Goal: Communication & Community: Answer question/provide support

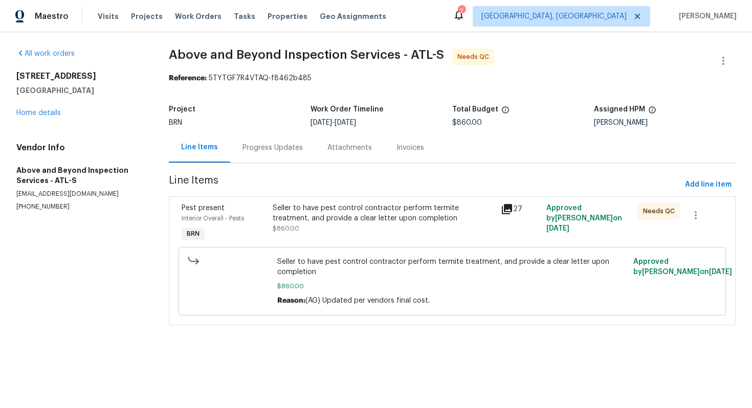
click at [275, 153] on div "Progress Updates" at bounding box center [272, 147] width 85 height 30
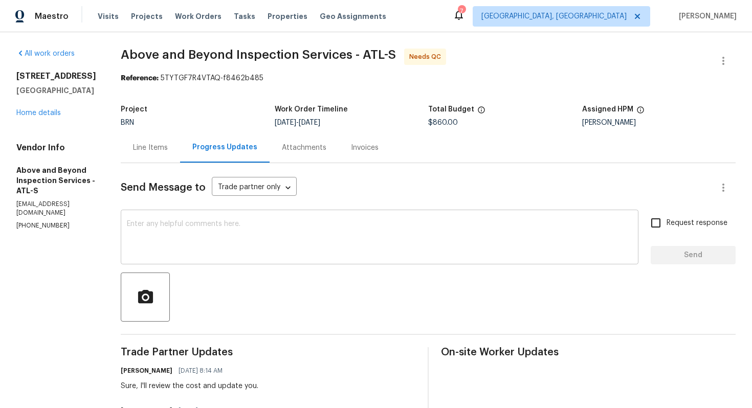
scroll to position [1, 0]
click at [306, 228] on textarea at bounding box center [379, 238] width 505 height 36
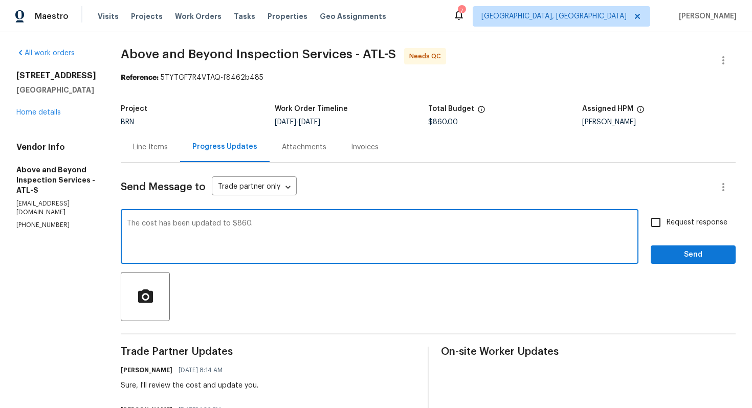
click at [367, 225] on textarea "The cost has been updated to $860." at bounding box center [379, 238] width 505 height 36
paste textarea "WO is approved. Please upload the invoice under invoice section. Thanks!"
type textarea "The cost has been updated to $860 and WO is approved. Please upload the invoice…"
click at [668, 222] on span "Request response" at bounding box center [696, 222] width 61 height 11
click at [666, 222] on input "Request response" at bounding box center [655, 222] width 21 height 21
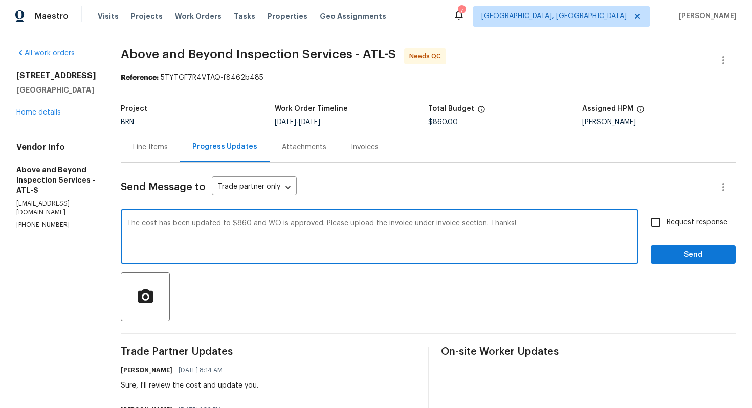
checkbox input "true"
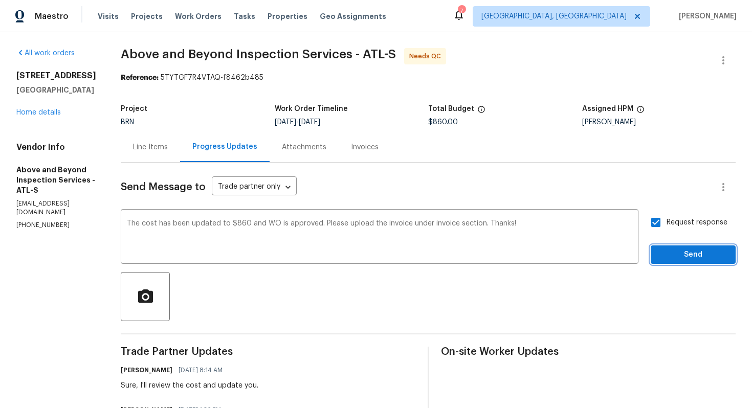
click at [676, 251] on span "Send" at bounding box center [693, 254] width 69 height 13
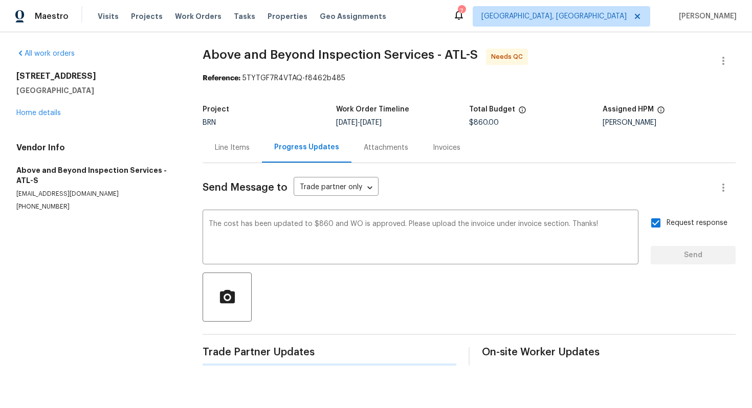
scroll to position [0, 0]
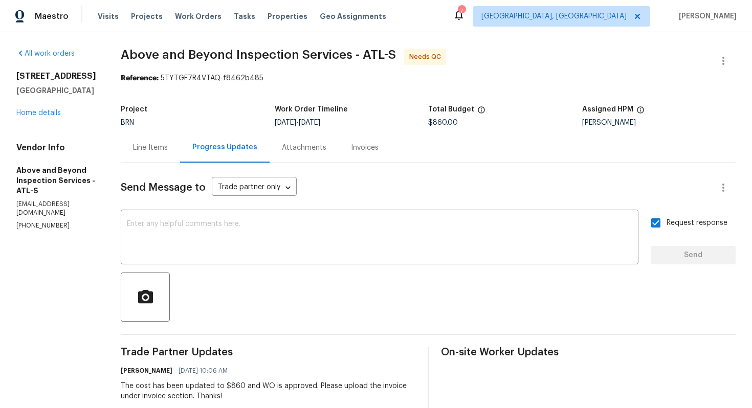
click at [168, 148] on div "Line Items" at bounding box center [150, 148] width 35 height 10
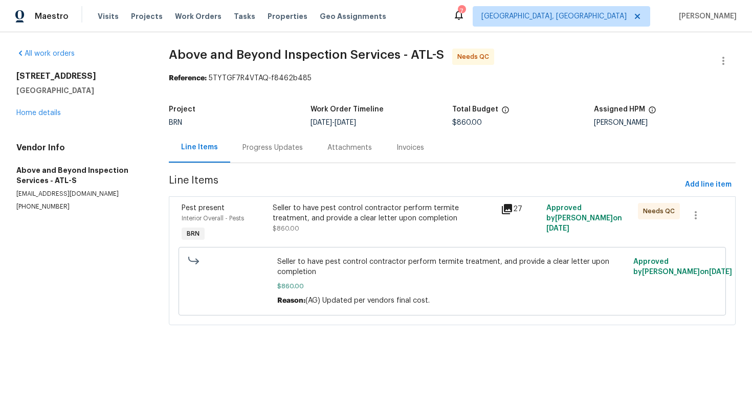
click at [369, 223] on div "Seller to have pest control contractor perform termite treatment, and provide a…" at bounding box center [384, 213] width 222 height 20
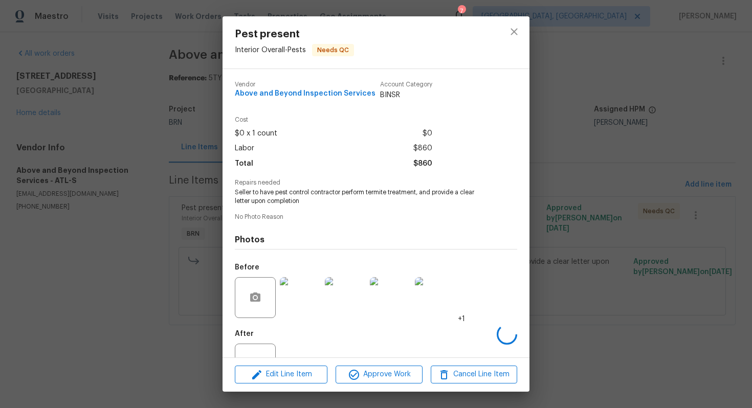
scroll to position [37, 0]
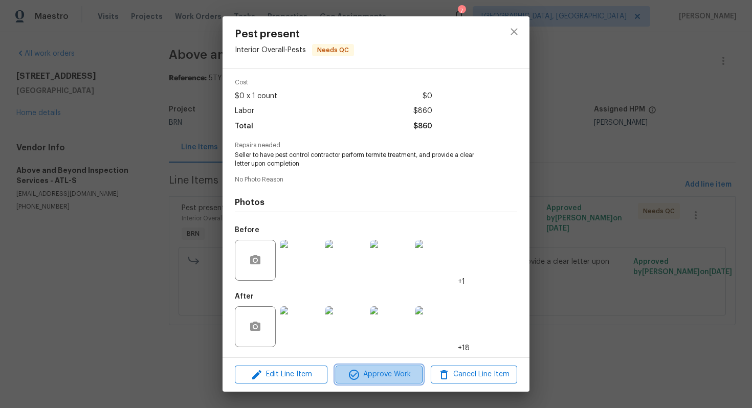
click at [367, 378] on span "Approve Work" at bounding box center [378, 374] width 80 height 13
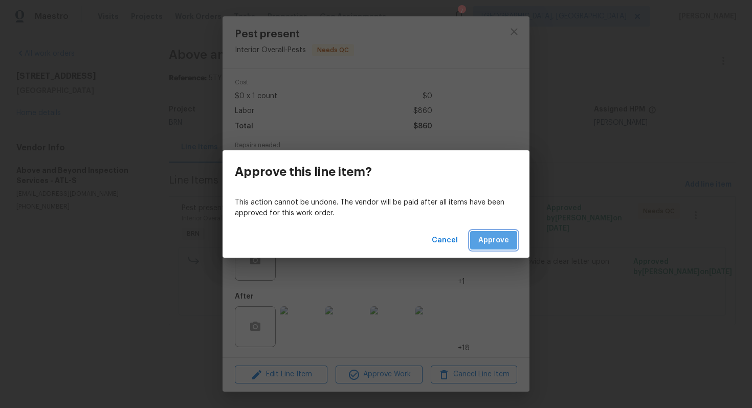
click at [484, 241] on span "Approve" at bounding box center [493, 240] width 31 height 13
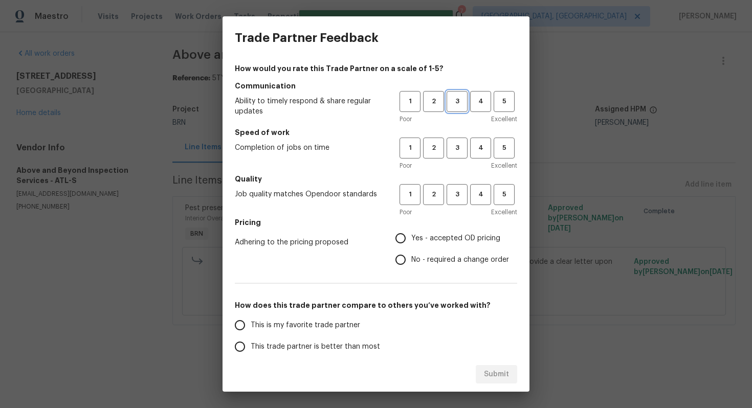
click at [454, 95] on button "3" at bounding box center [456, 101] width 21 height 21
click at [449, 146] on span "3" at bounding box center [456, 148] width 19 height 12
click at [450, 193] on span "3" at bounding box center [456, 195] width 19 height 12
click at [410, 258] on input "No - required a change order" at bounding box center [400, 259] width 21 height 21
radio input "true"
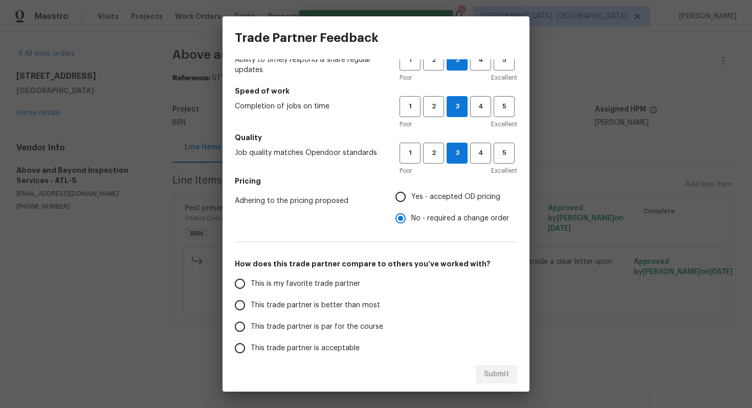
scroll to position [47, 0]
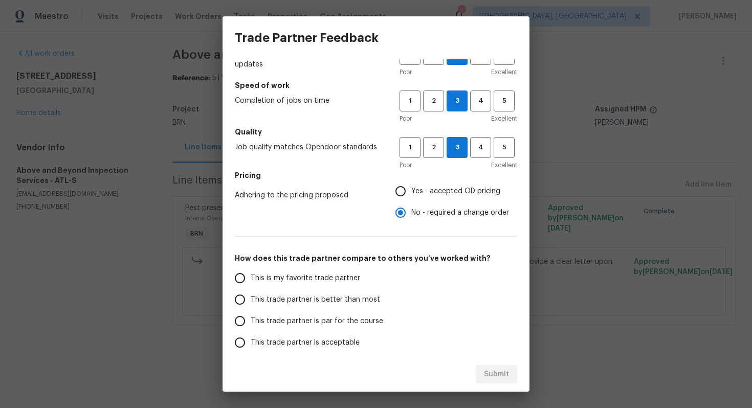
click at [325, 318] on span "This trade partner is par for the course" at bounding box center [317, 321] width 132 height 11
click at [251, 318] on input "This trade partner is par for the course" at bounding box center [239, 320] width 21 height 21
click at [502, 375] on span "Submit" at bounding box center [496, 374] width 25 height 13
radio input "true"
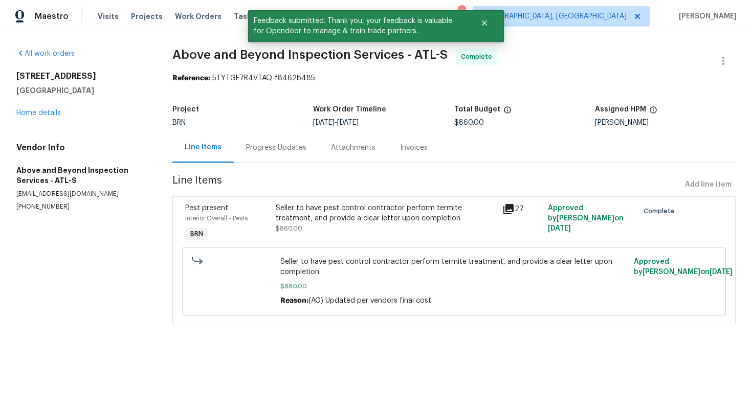
click at [398, 164] on section "Above and Beyond Inspection Services - ATL-S Complete Reference: 5TYTGF7R4VTAQ-…" at bounding box center [453, 193] width 563 height 289
click at [404, 151] on div "Invoices" at bounding box center [414, 148] width 28 height 10
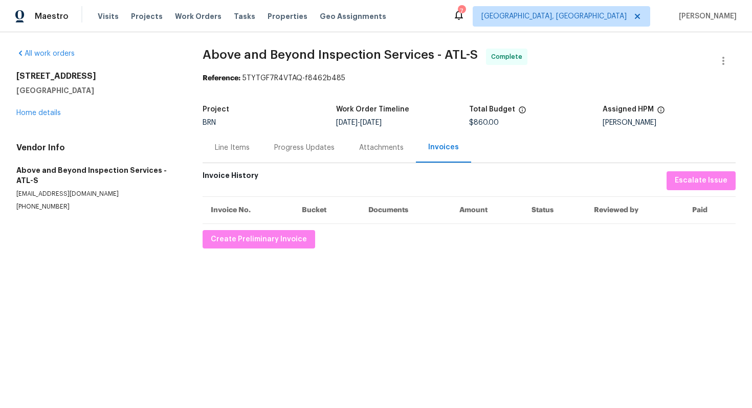
click at [236, 149] on div "Line Items" at bounding box center [232, 148] width 35 height 10
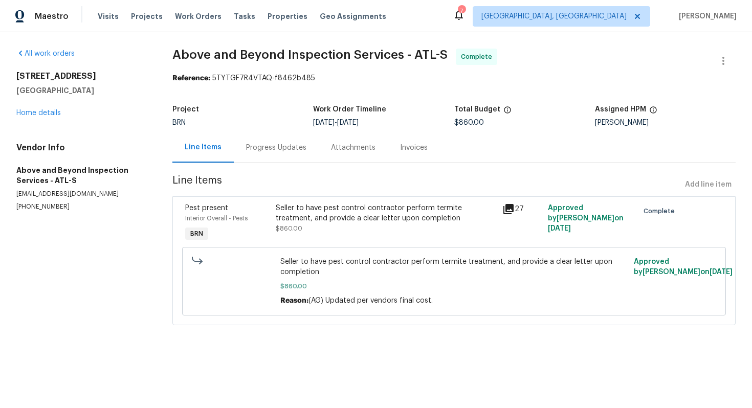
click at [402, 143] on div "Invoices" at bounding box center [414, 148] width 28 height 10
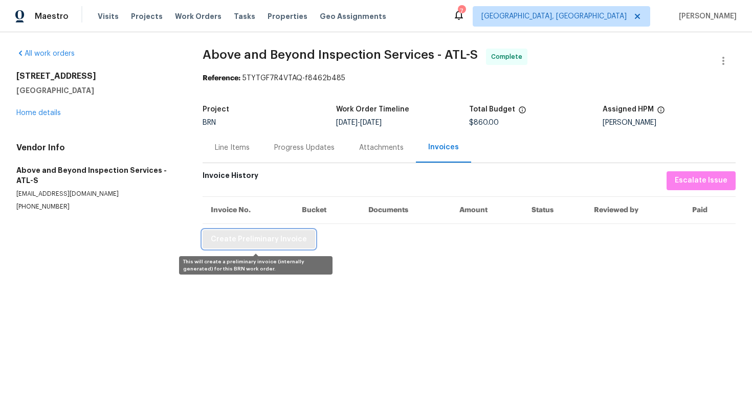
click at [288, 239] on span "Create Preliminary Invoice" at bounding box center [259, 239] width 96 height 13
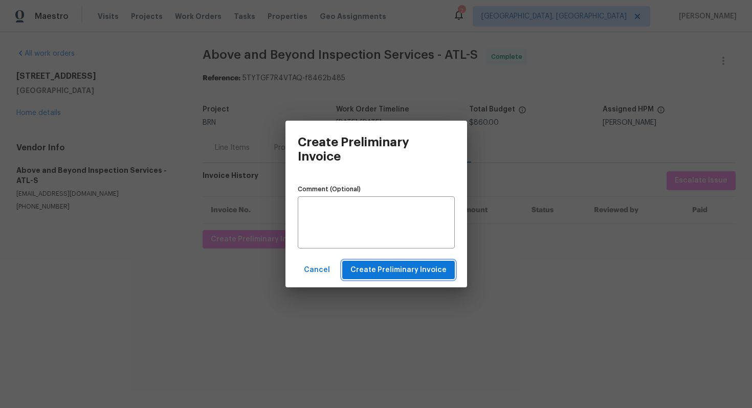
click at [379, 266] on span "Create Preliminary Invoice" at bounding box center [398, 270] width 96 height 13
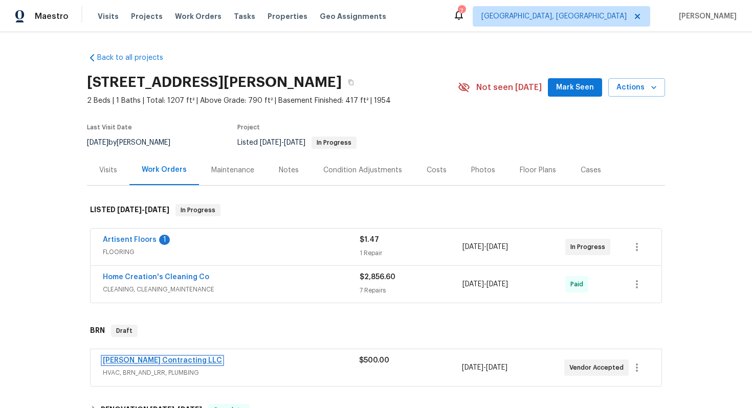
click at [154, 363] on link "Loftin Contracting LLC" at bounding box center [162, 360] width 119 height 7
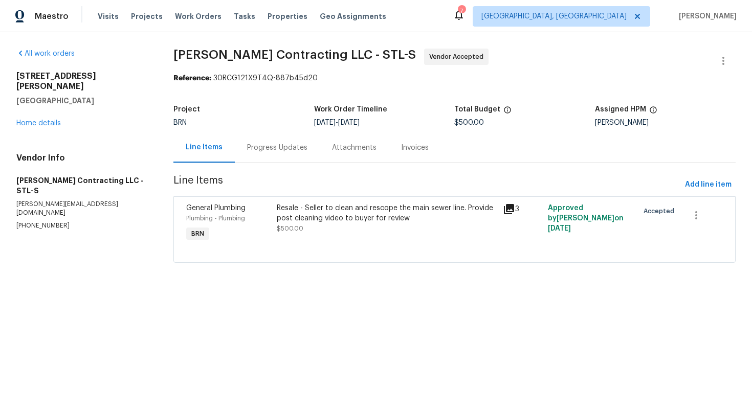
click at [273, 151] on div "Progress Updates" at bounding box center [277, 148] width 60 height 10
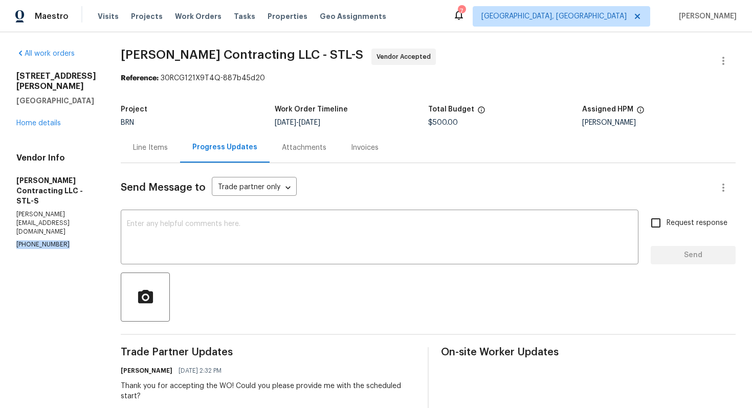
drag, startPoint x: 10, startPoint y: 215, endPoint x: 71, endPoint y: 216, distance: 60.8
click at [72, 216] on div "All work orders 6448 Clifton Hills Dr Saint Louis, MO 63139 Home details Vendor…" at bounding box center [376, 286] width 752 height 509
copy p "(314) 393-9195"
click at [151, 146] on div "Line Items" at bounding box center [150, 148] width 35 height 10
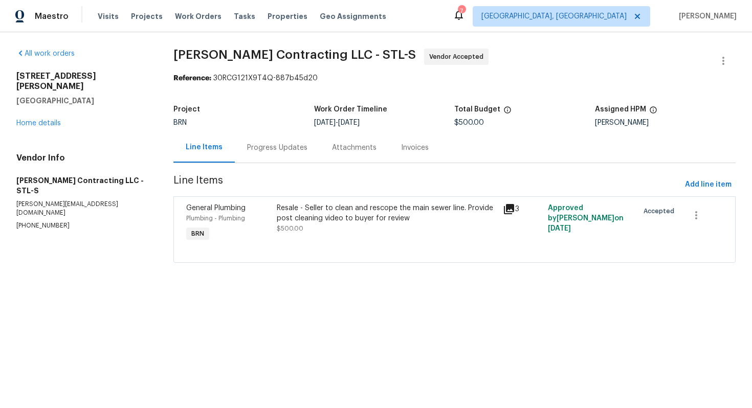
click at [293, 155] on div "Progress Updates" at bounding box center [277, 147] width 85 height 30
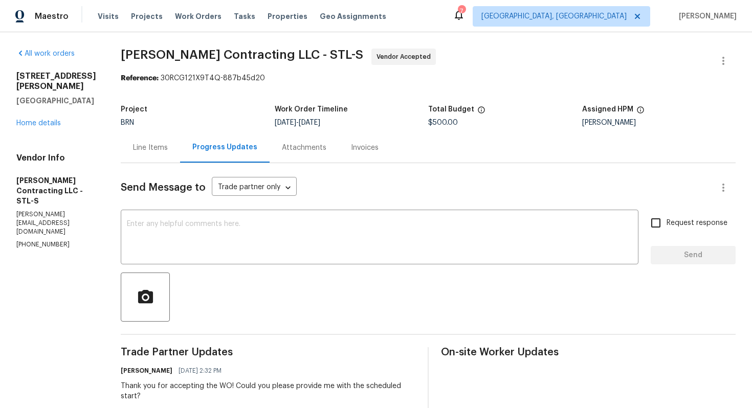
click at [160, 149] on div "Line Items" at bounding box center [150, 148] width 35 height 10
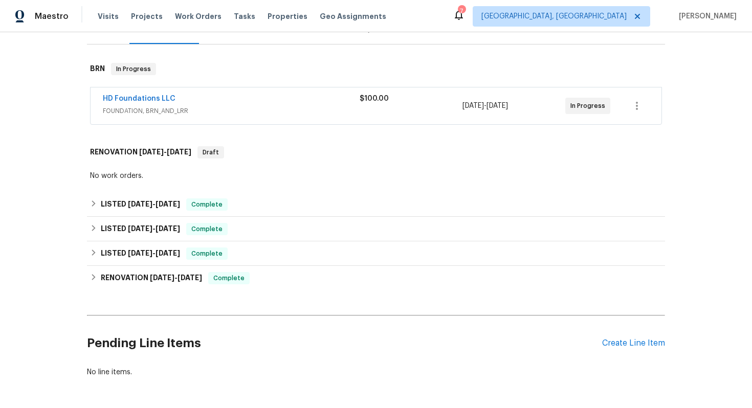
scroll to position [154, 0]
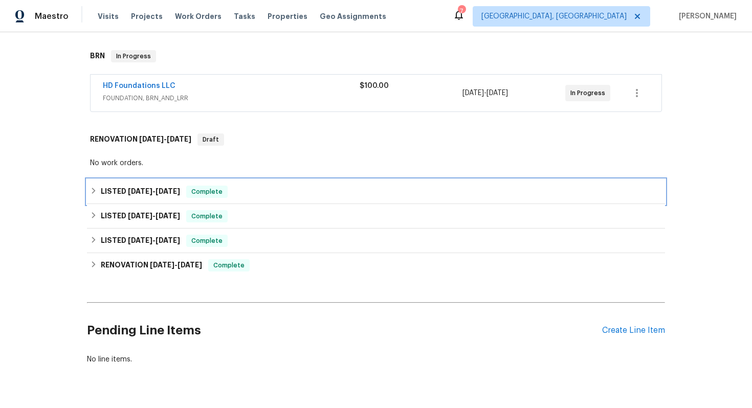
click at [170, 192] on span "8/19/25" at bounding box center [167, 191] width 25 height 7
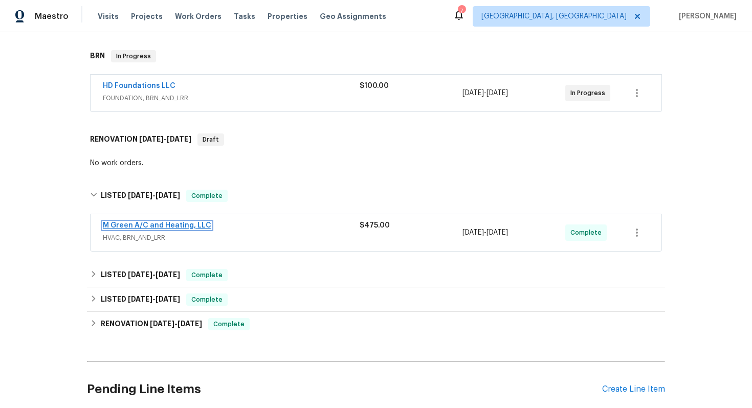
click at [156, 224] on link "M Green A/C and Heating, LLC" at bounding box center [157, 225] width 108 height 7
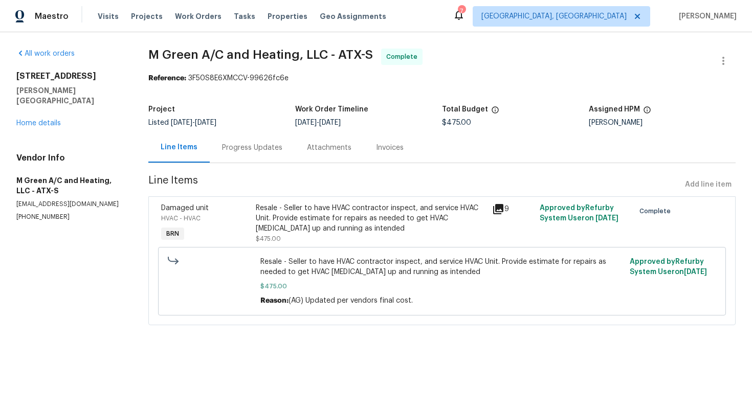
click at [261, 149] on div "Progress Updates" at bounding box center [252, 148] width 60 height 10
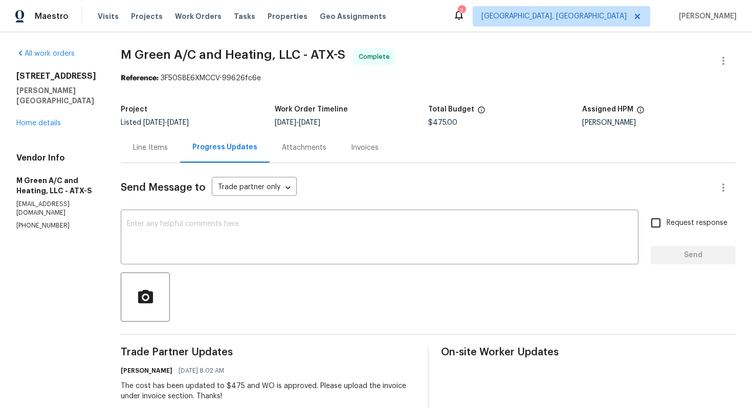
click at [375, 154] on div "Invoices" at bounding box center [364, 147] width 52 height 30
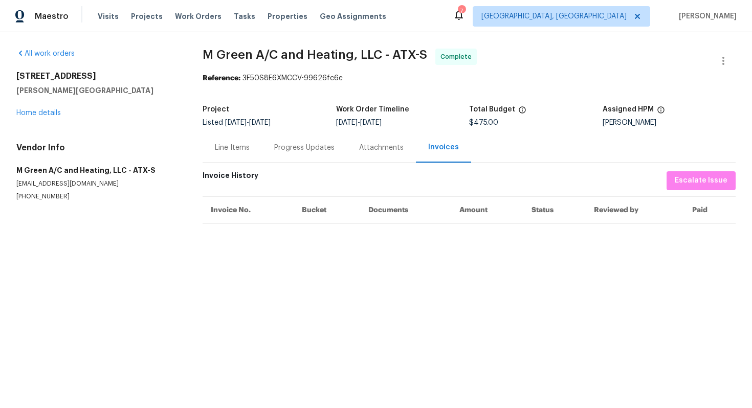
click at [237, 144] on div "Line Items" at bounding box center [232, 148] width 35 height 10
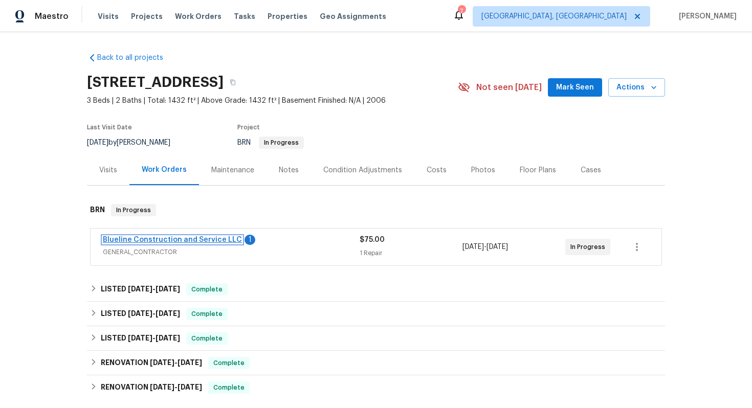
click at [152, 238] on link "Blueline Construction and Service LLC" at bounding box center [172, 239] width 139 height 7
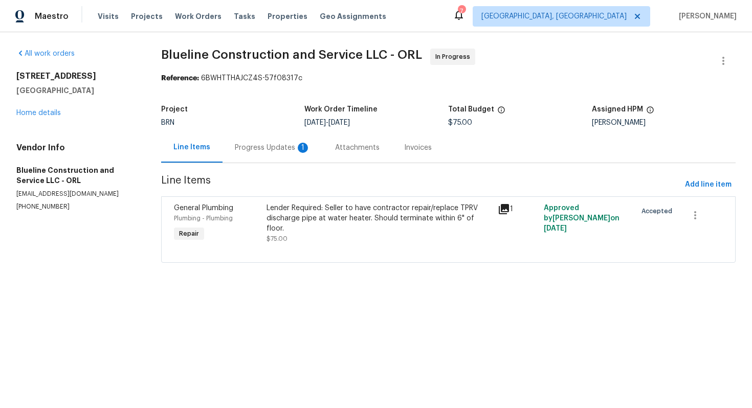
click at [277, 152] on div "Progress Updates 1" at bounding box center [273, 148] width 76 height 10
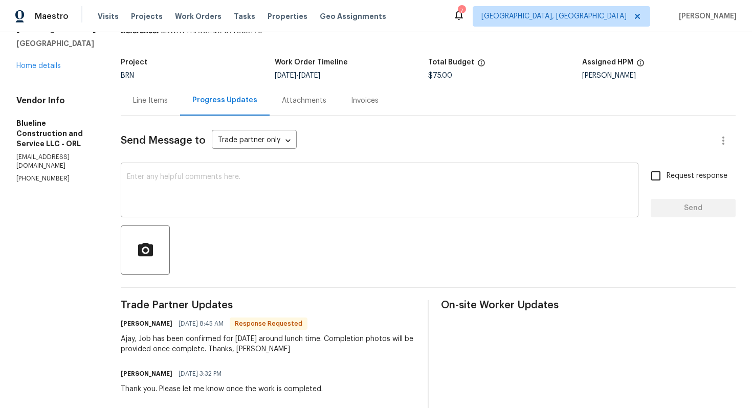
scroll to position [20, 0]
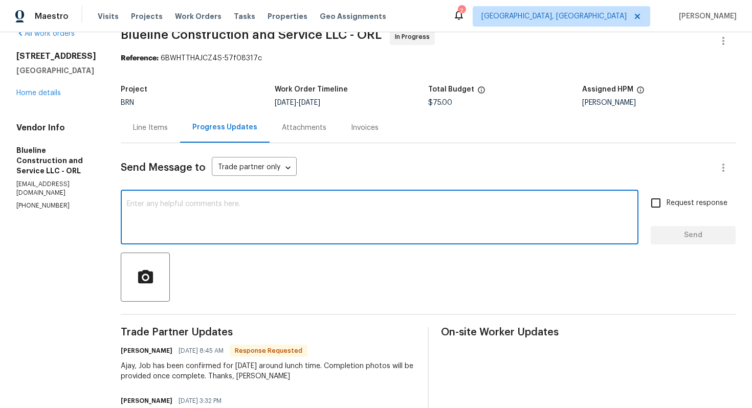
click at [305, 212] on textarea at bounding box center [379, 218] width 505 height 36
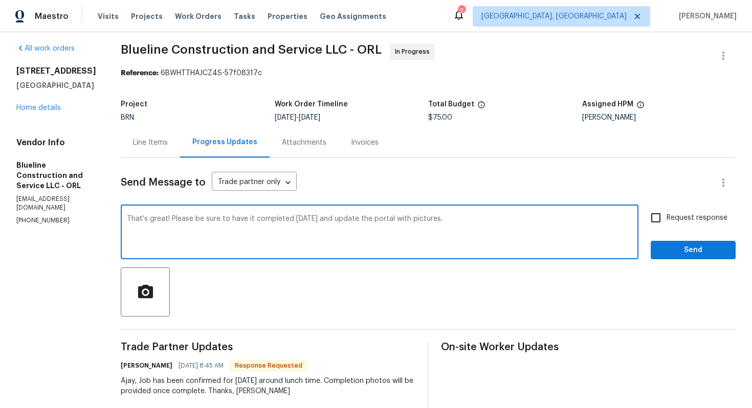
type textarea "That's great! Please be sure to have it completed tomorrow and update the porta…"
click at [660, 218] on input "Request response" at bounding box center [655, 217] width 21 height 21
checkbox input "true"
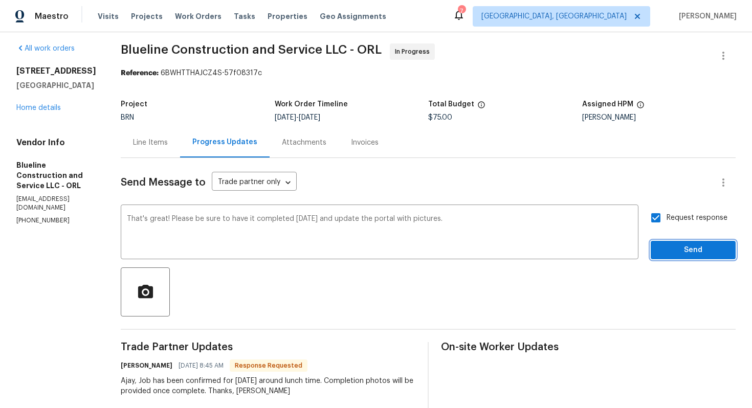
click at [679, 252] on span "Send" at bounding box center [693, 250] width 69 height 13
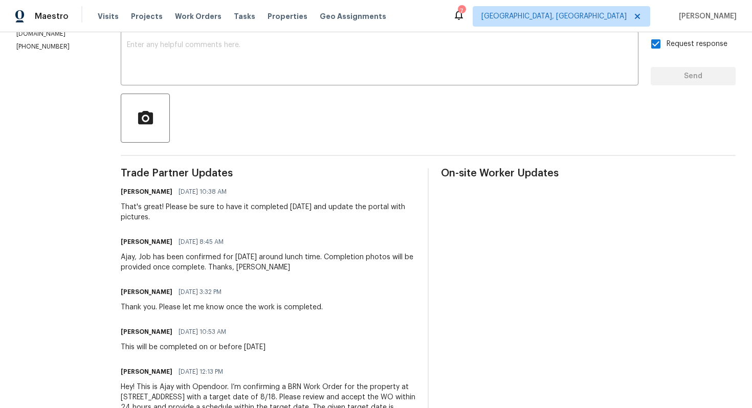
scroll to position [200, 0]
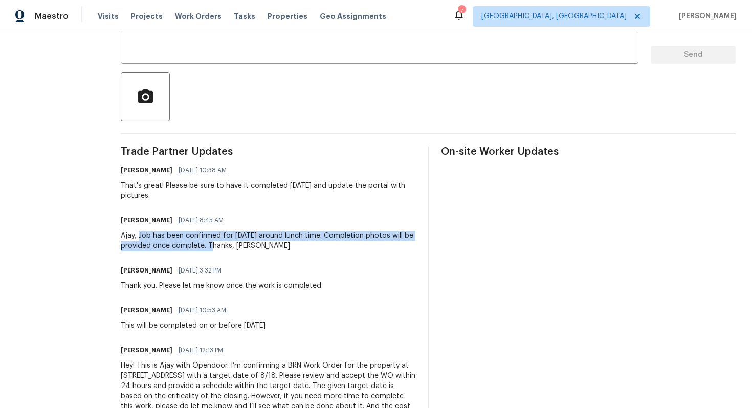
drag, startPoint x: 158, startPoint y: 237, endPoint x: 246, endPoint y: 243, distance: 88.6
click at [246, 243] on div "Ajay, Job has been confirmed for tomorrow around lunch time. Completion photos …" at bounding box center [268, 241] width 294 height 20
copy div "Job has been confirmed for tomorrow around lunch time. Completion photos will b…"
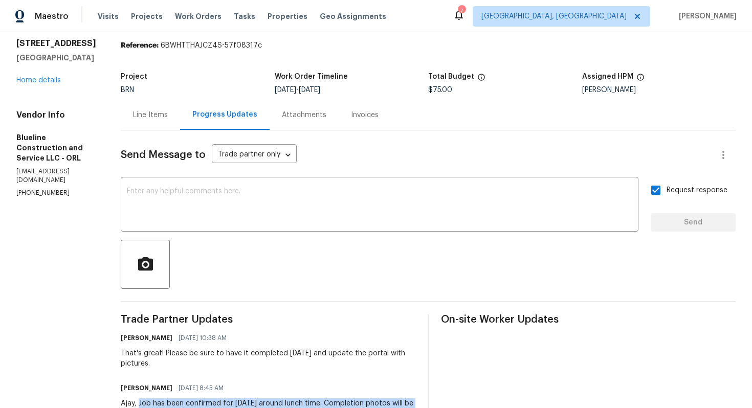
scroll to position [0, 0]
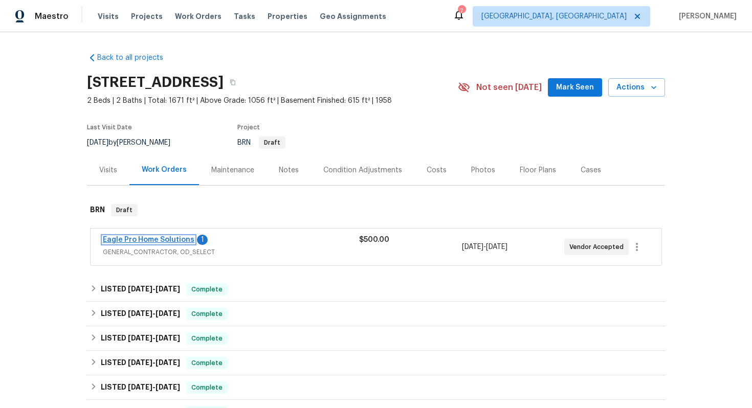
click at [156, 239] on link "Eagle Pro Home Solutions" at bounding box center [149, 239] width 92 height 7
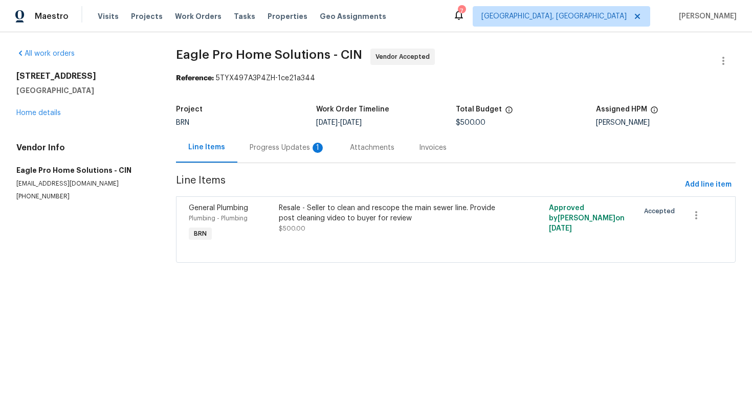
click at [260, 153] on div "Progress Updates 1" at bounding box center [287, 147] width 100 height 30
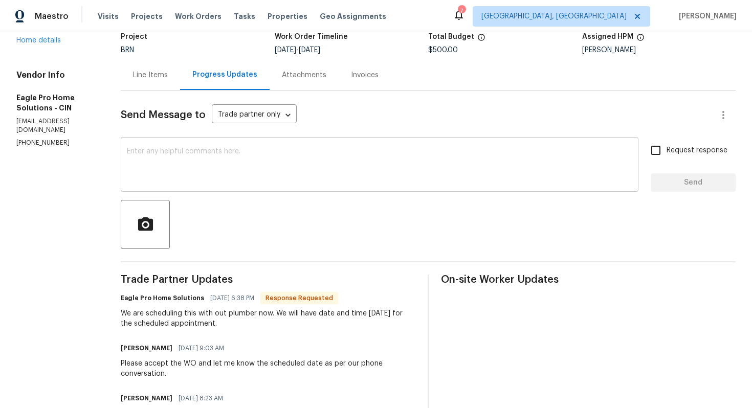
scroll to position [76, 0]
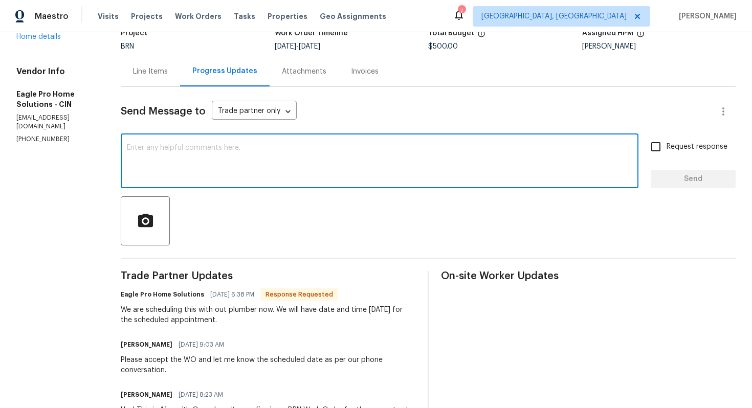
click at [262, 165] on textarea at bounding box center [379, 162] width 505 height 36
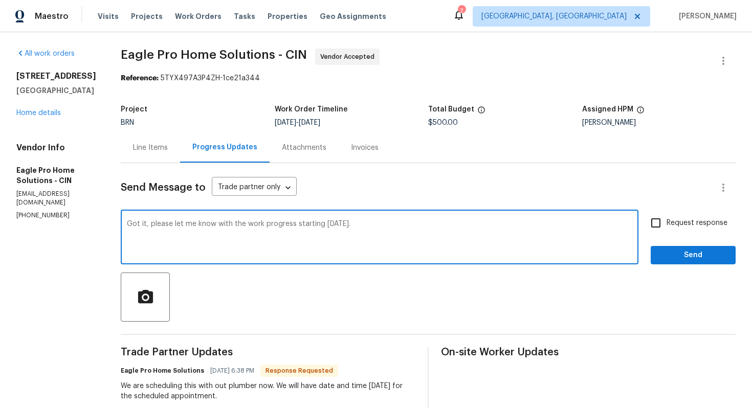
type textarea "Got it, please let me know with the work progress starting [DATE]."
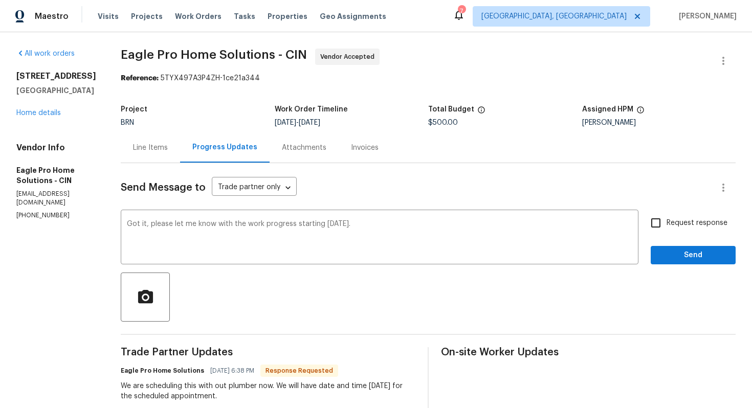
click at [672, 219] on span "Request response" at bounding box center [696, 223] width 61 height 11
click at [666, 219] on input "Request response" at bounding box center [655, 222] width 21 height 21
checkbox input "true"
click at [681, 258] on span "Send" at bounding box center [693, 255] width 69 height 13
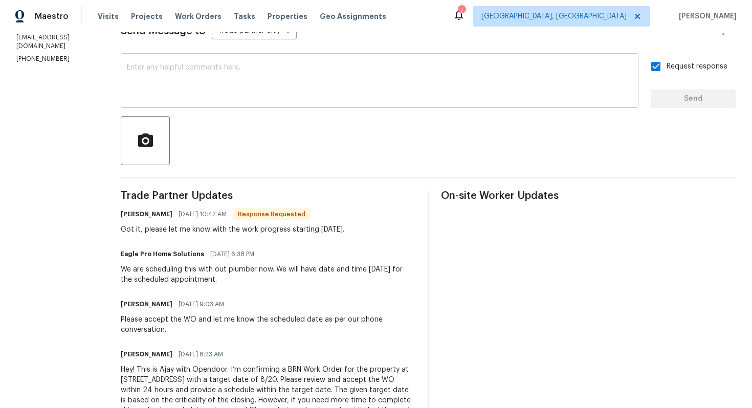
scroll to position [163, 0]
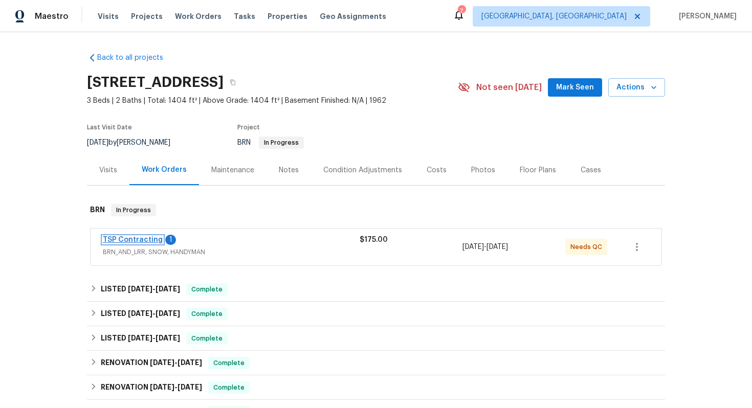
click at [147, 239] on link "TSP Contracting" at bounding box center [133, 239] width 60 height 7
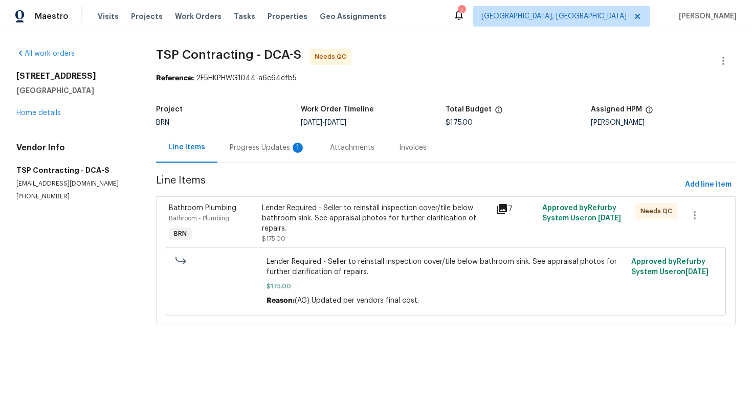
click at [351, 210] on div "Lender Required - Seller to reinstall inspection cover/tile below bathroom sink…" at bounding box center [375, 218] width 227 height 31
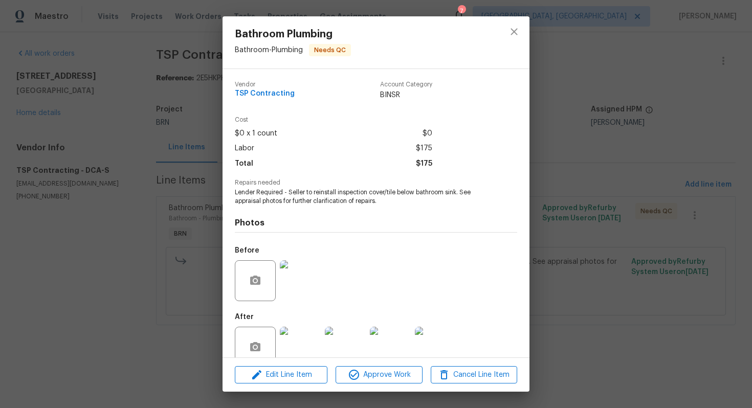
scroll to position [20, 0]
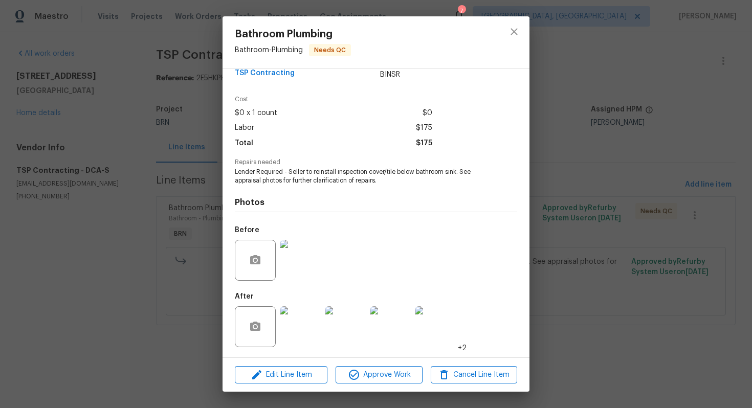
click at [301, 253] on img at bounding box center [300, 260] width 41 height 41
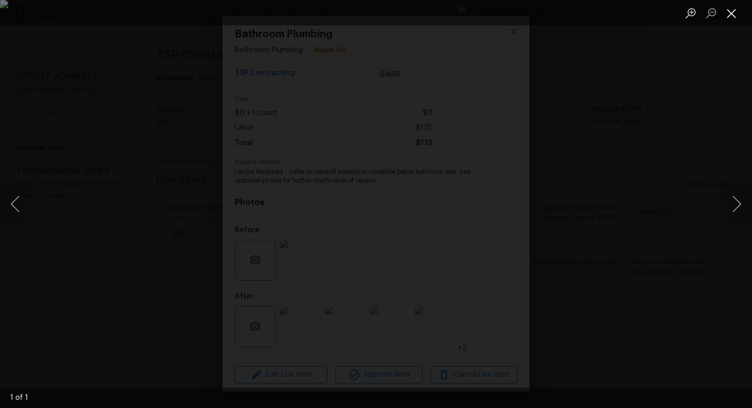
click at [735, 14] on button "Close lightbox" at bounding box center [731, 13] width 20 height 18
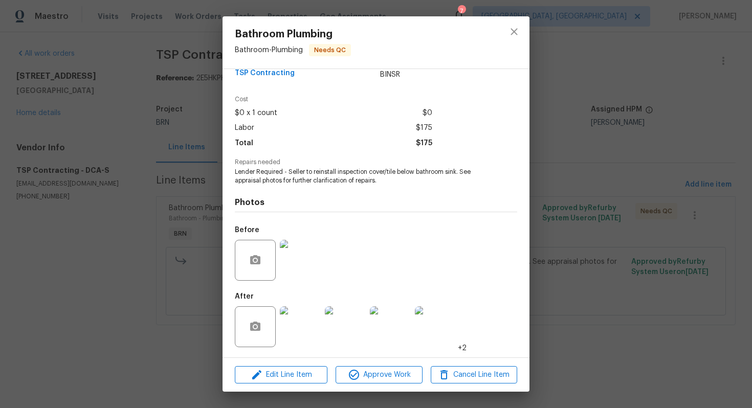
click at [306, 313] on img at bounding box center [300, 326] width 41 height 41
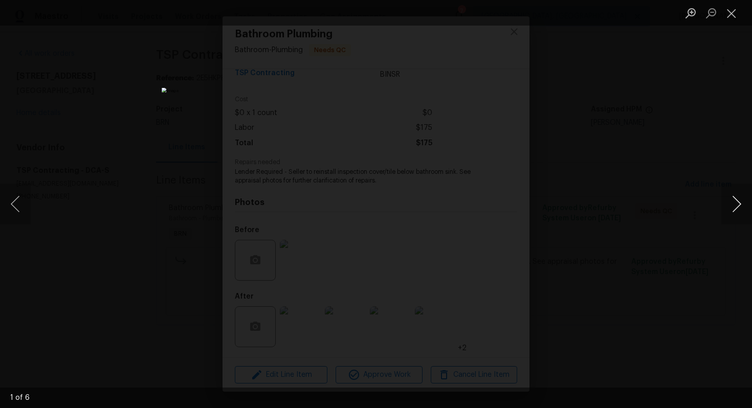
click at [735, 198] on button "Next image" at bounding box center [736, 204] width 31 height 41
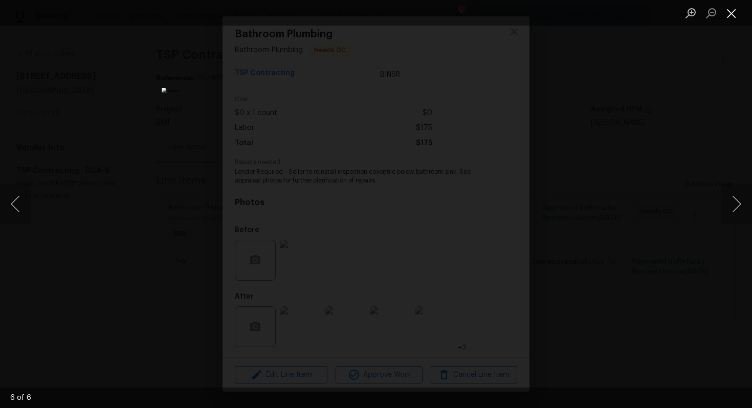
click at [727, 8] on button "Close lightbox" at bounding box center [731, 13] width 20 height 18
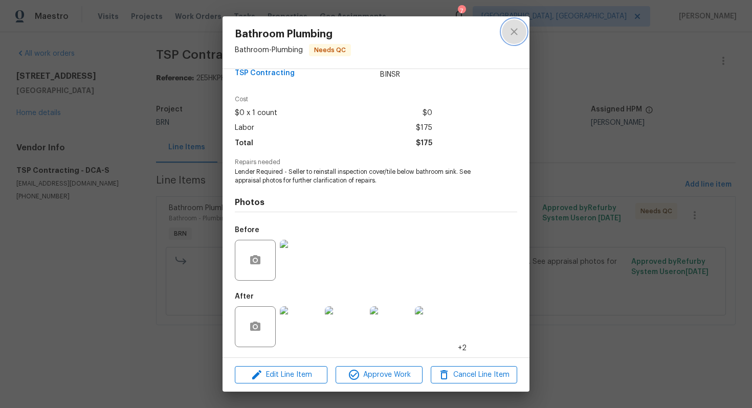
click at [518, 33] on icon "close" at bounding box center [514, 32] width 12 height 12
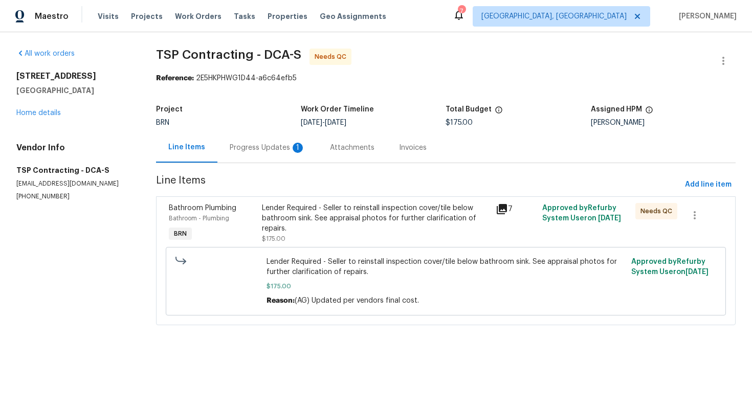
click at [268, 148] on div "Progress Updates 1" at bounding box center [268, 148] width 76 height 10
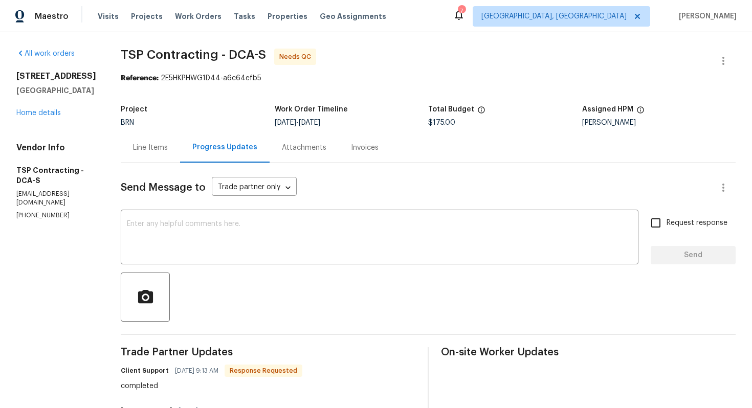
click at [148, 148] on div "Line Items" at bounding box center [150, 148] width 35 height 10
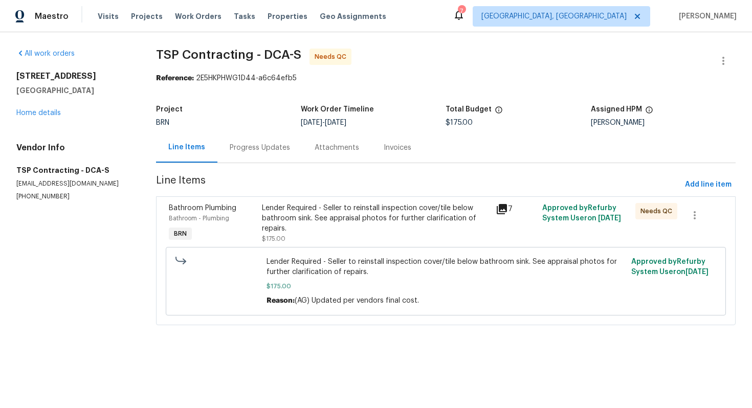
click at [248, 151] on div "Progress Updates" at bounding box center [260, 148] width 60 height 10
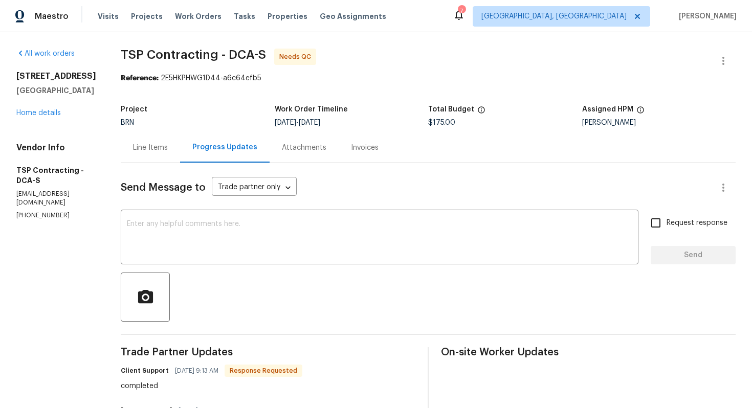
click at [132, 156] on div "Line Items" at bounding box center [150, 147] width 59 height 30
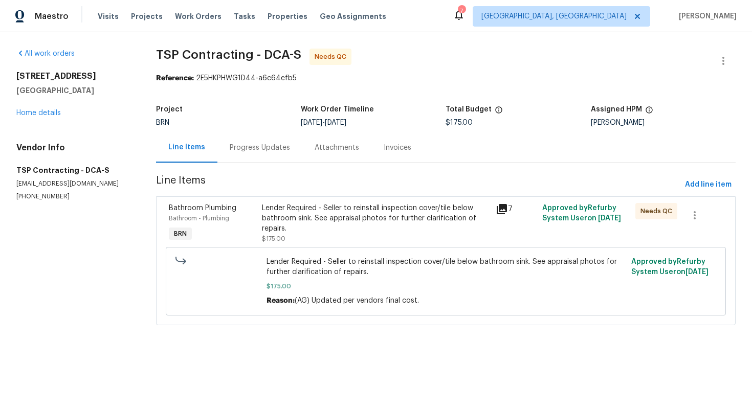
click at [270, 143] on div "Progress Updates" at bounding box center [260, 148] width 60 height 10
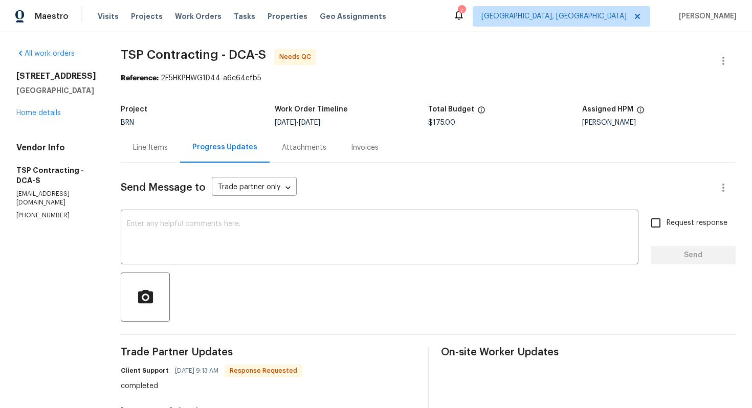
click at [155, 152] on div "Line Items" at bounding box center [150, 147] width 59 height 30
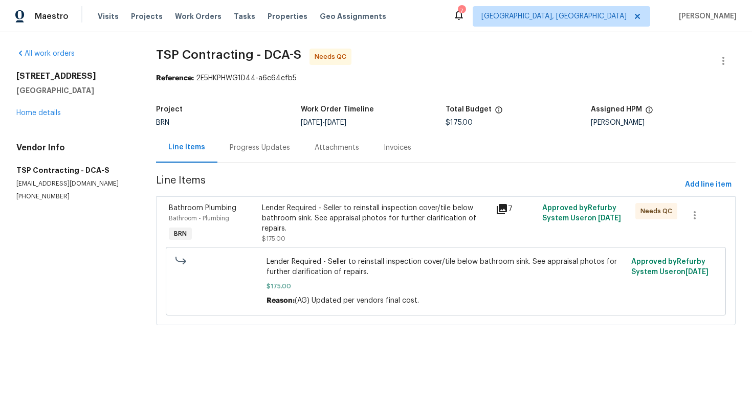
click at [309, 210] on div "Lender Required - Seller to reinstall inspection cover/tile below bathroom sink…" at bounding box center [375, 218] width 227 height 31
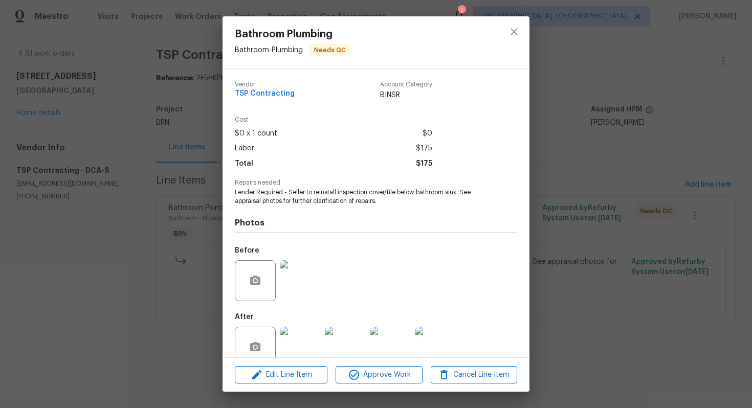
scroll to position [20, 0]
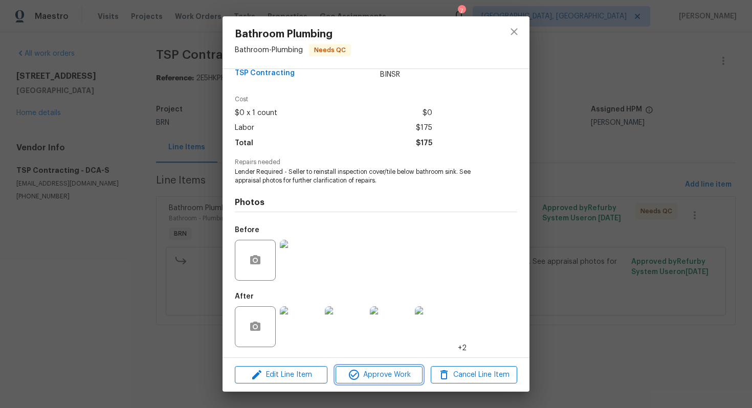
click at [368, 371] on span "Approve Work" at bounding box center [378, 375] width 80 height 13
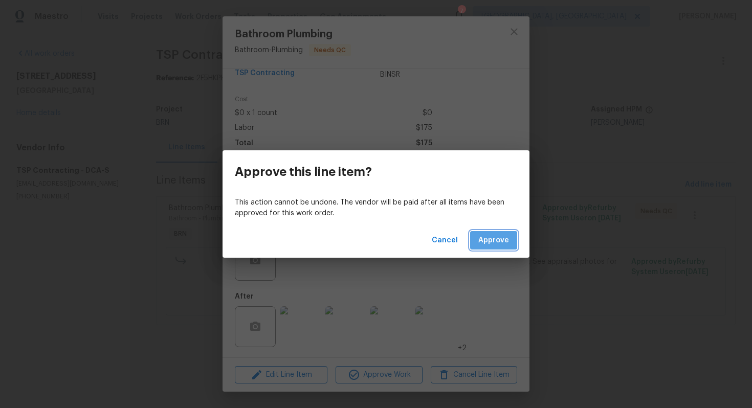
click at [491, 233] on button "Approve" at bounding box center [493, 240] width 47 height 19
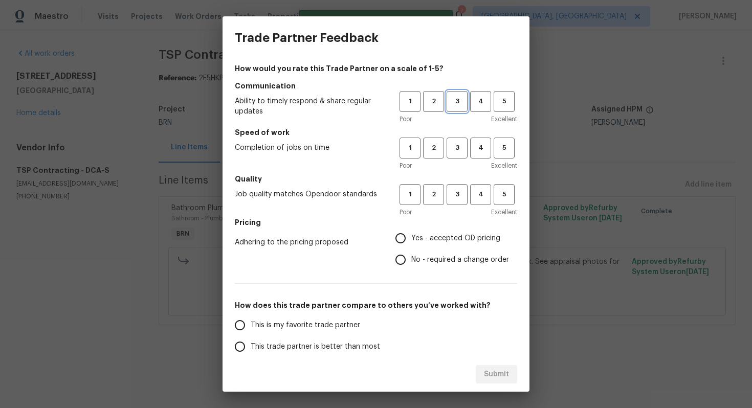
click at [461, 106] on span "3" at bounding box center [456, 102] width 19 height 12
click at [456, 143] on span "3" at bounding box center [456, 148] width 19 height 12
click at [454, 198] on span "3" at bounding box center [456, 195] width 19 height 12
click at [406, 257] on input "No - required a change order" at bounding box center [400, 259] width 21 height 21
radio input "true"
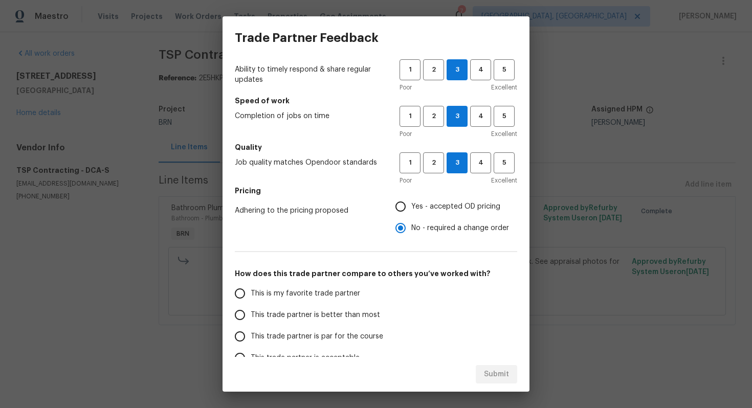
scroll to position [34, 0]
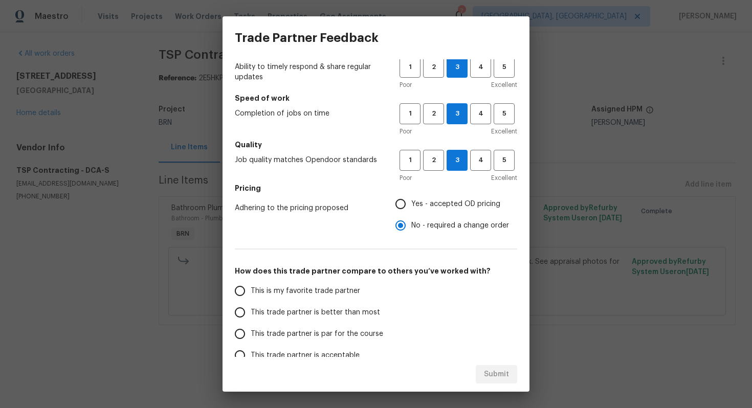
click at [301, 333] on span "This trade partner is par for the course" at bounding box center [317, 334] width 132 height 11
click at [251, 333] on input "This trade partner is par for the course" at bounding box center [239, 333] width 21 height 21
click at [485, 370] on span "Submit" at bounding box center [496, 374] width 25 height 13
radio input "true"
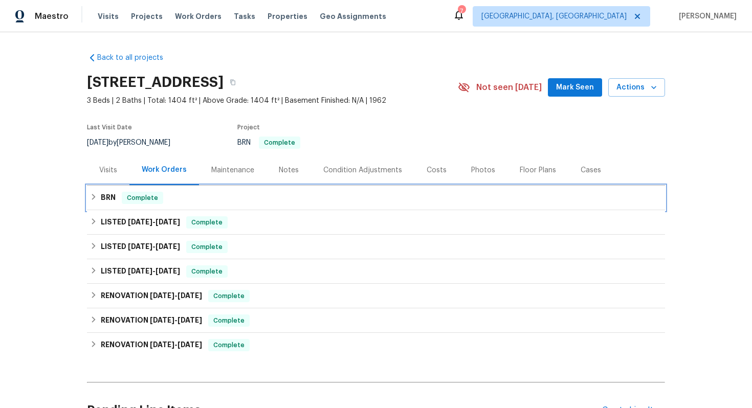
click at [331, 202] on div "BRN Complete" at bounding box center [376, 198] width 572 height 12
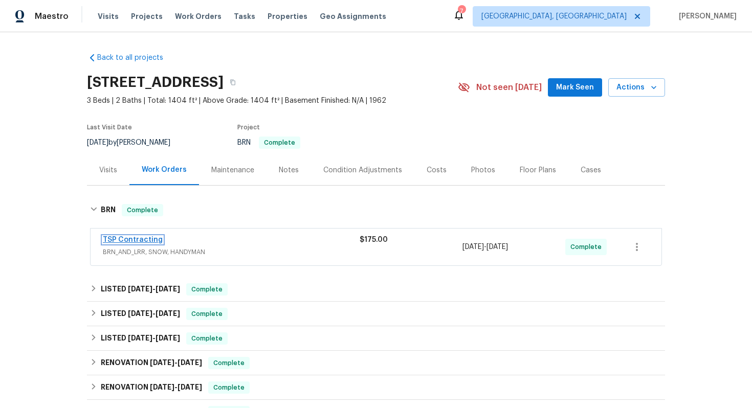
click at [153, 237] on link "TSP Contracting" at bounding box center [133, 239] width 60 height 7
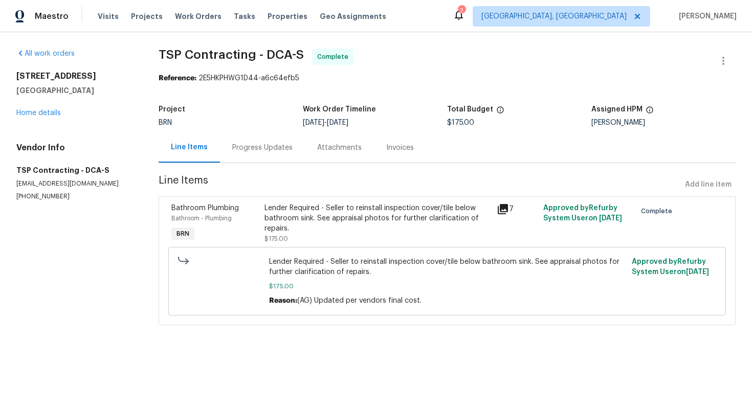
click at [286, 153] on div "Progress Updates" at bounding box center [262, 147] width 85 height 30
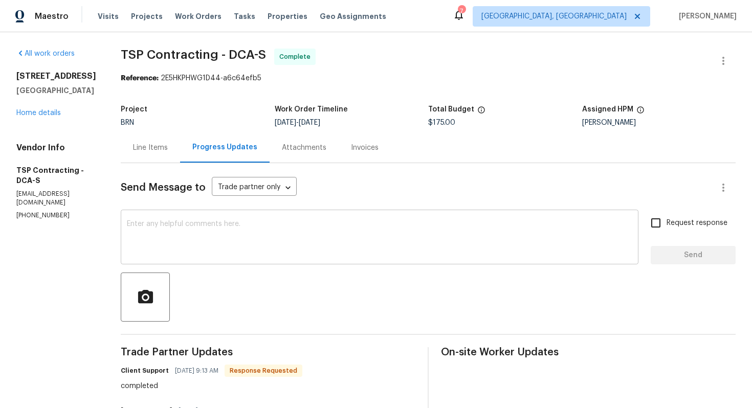
click at [344, 242] on textarea at bounding box center [379, 238] width 505 height 36
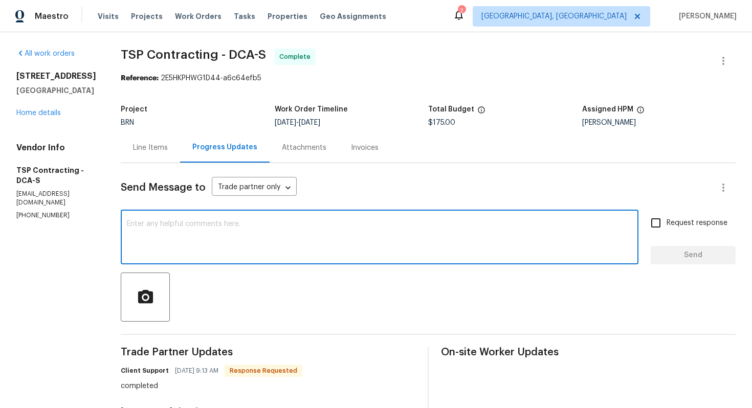
paste textarea "WO is approved. Please upload the invoice under invoice section. Thanks!"
type textarea "WO is approved. Please upload the invoice under invoice section. Thanks!"
click at [688, 219] on span "Request response" at bounding box center [696, 223] width 61 height 11
click at [666, 219] on input "Request response" at bounding box center [655, 222] width 21 height 21
checkbox input "true"
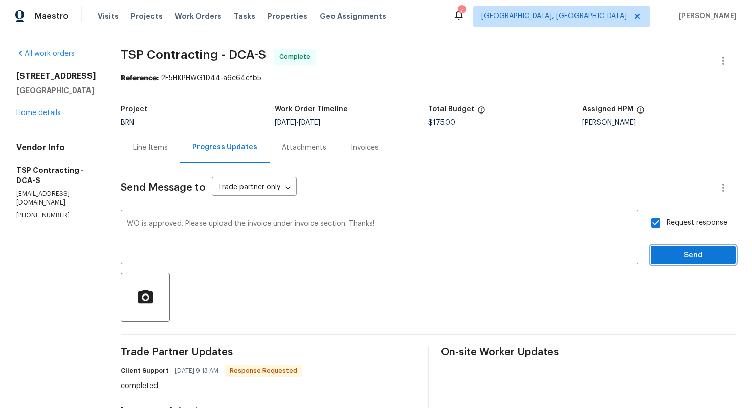
click at [687, 256] on span "Send" at bounding box center [693, 255] width 69 height 13
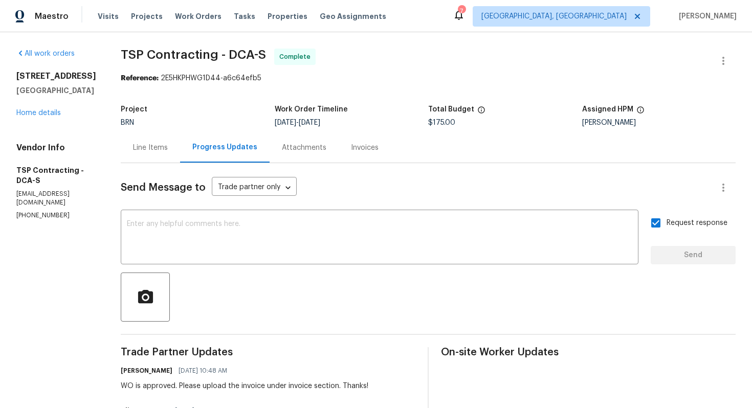
click at [142, 151] on div "Line Items" at bounding box center [150, 148] width 35 height 10
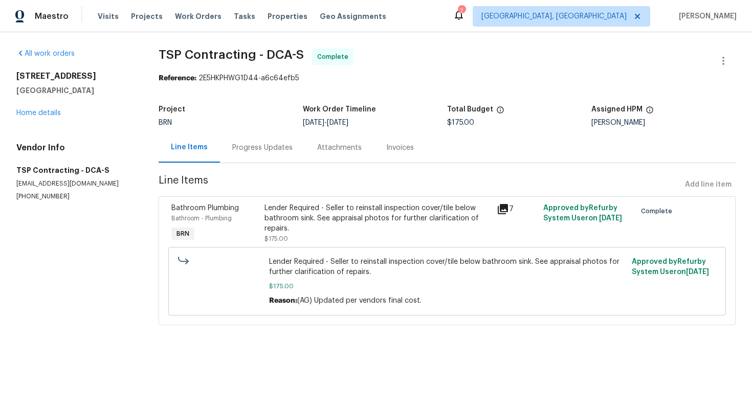
click at [398, 150] on div "Invoices" at bounding box center [400, 148] width 28 height 10
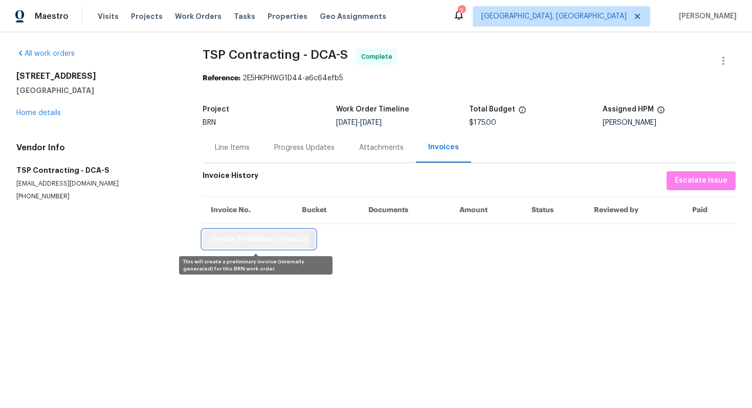
click at [244, 238] on span "Create Preliminary Invoice" at bounding box center [259, 239] width 96 height 13
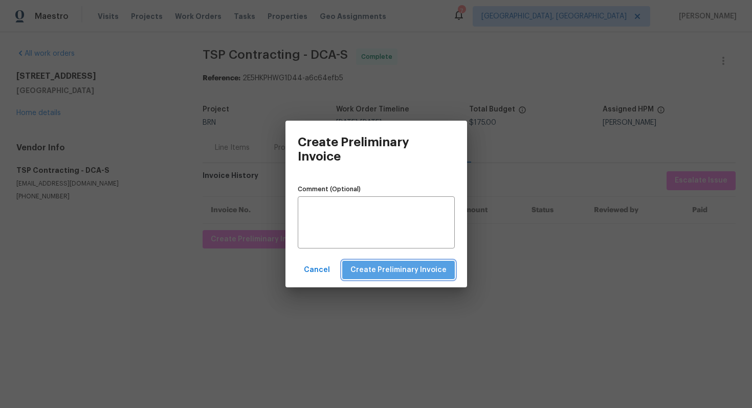
click at [420, 268] on span "Create Preliminary Invoice" at bounding box center [398, 270] width 96 height 13
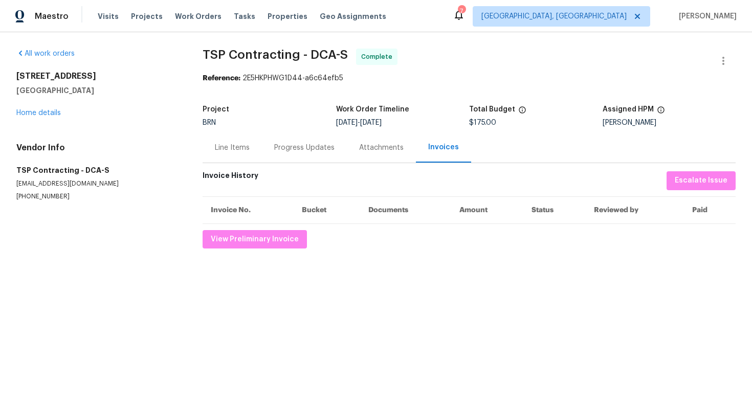
click at [245, 152] on div "Line Items" at bounding box center [232, 148] width 35 height 10
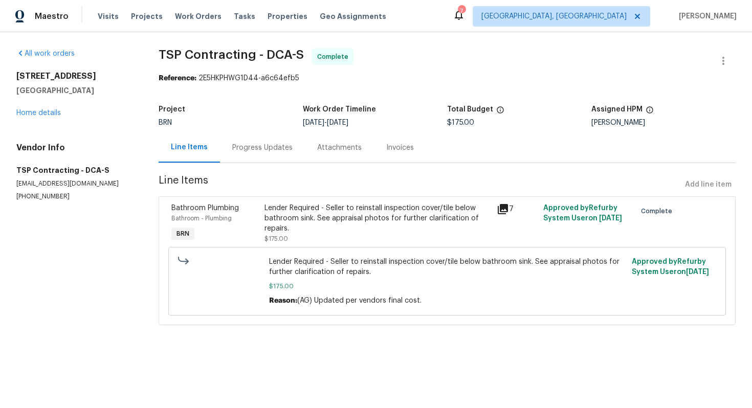
click at [300, 210] on div "Lender Required - Seller to reinstall inspection cover/tile below bathroom sink…" at bounding box center [377, 218] width 226 height 31
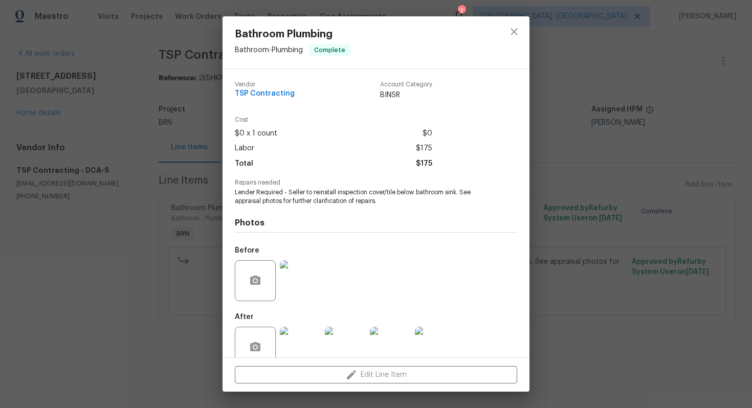
click at [306, 199] on span "Lender Required - Seller to reinstall inspection cover/tile below bathroom sink…" at bounding box center [362, 196] width 254 height 17
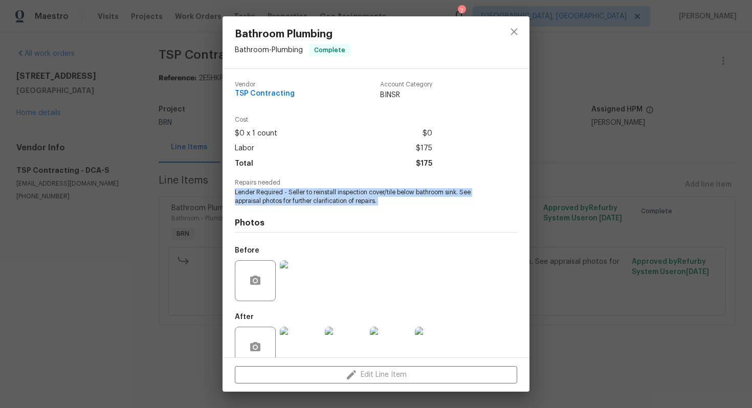
copy span "Lender Required - Seller to reinstall inspection cover/tile below bathroom sink…"
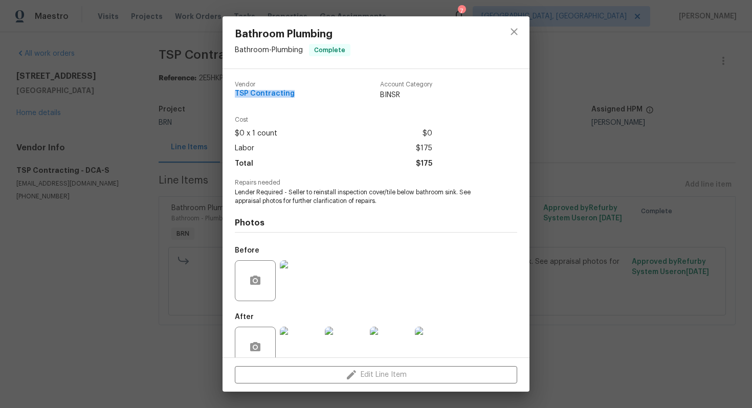
drag, startPoint x: 233, startPoint y: 94, endPoint x: 304, endPoint y: 94, distance: 71.1
click at [304, 94] on div "Vendor TSP Contracting Account Category BINSR Cost $0 x 1 count $0 Labor $175 T…" at bounding box center [375, 213] width 307 height 288
copy span "TSP Contracting"
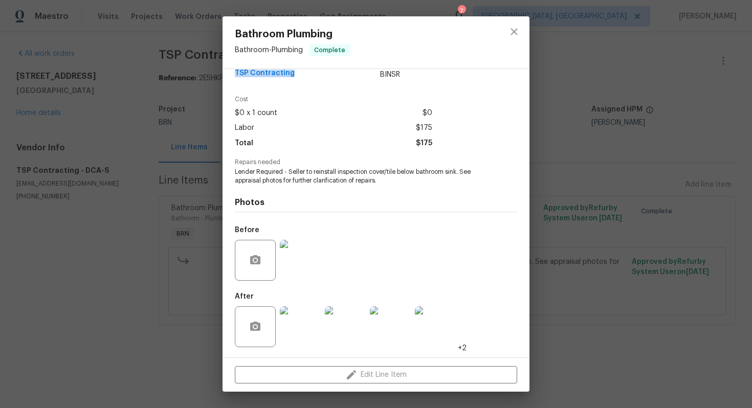
click at [296, 266] on img at bounding box center [300, 260] width 41 height 41
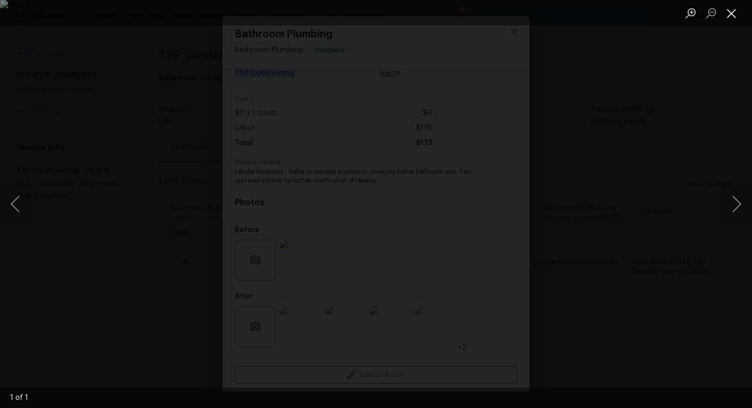
click at [728, 11] on button "Close lightbox" at bounding box center [731, 13] width 20 height 18
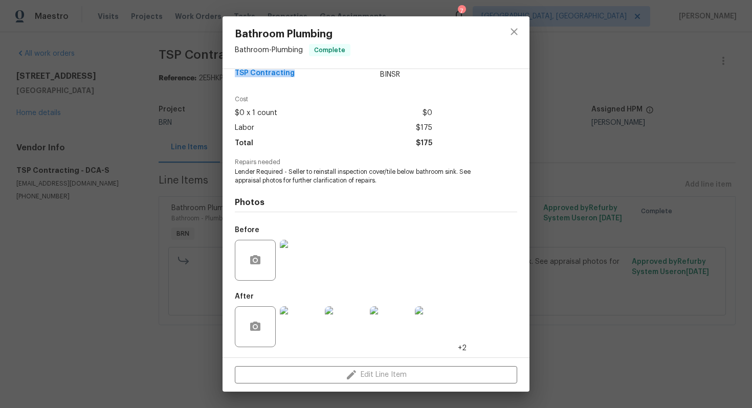
click at [308, 318] on img at bounding box center [300, 326] width 41 height 41
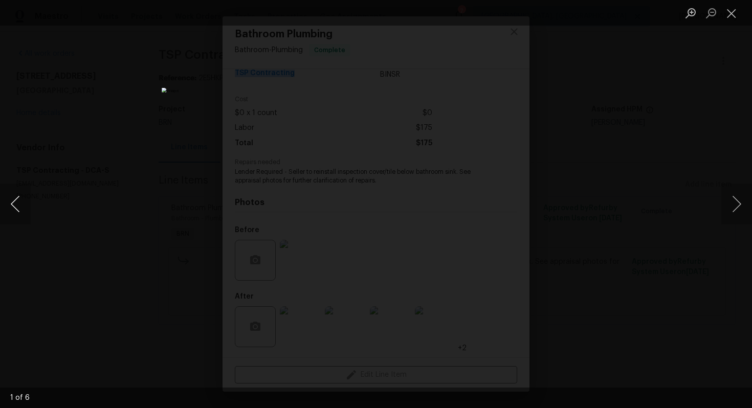
click at [23, 208] on button "Previous image" at bounding box center [15, 204] width 31 height 41
click at [12, 202] on button "Previous image" at bounding box center [15, 204] width 31 height 41
click at [13, 210] on button "Previous image" at bounding box center [15, 204] width 31 height 41
click at [367, 255] on img "Lightbox" at bounding box center [376, 204] width 428 height 233
click at [26, 211] on button "Previous image" at bounding box center [15, 204] width 31 height 41
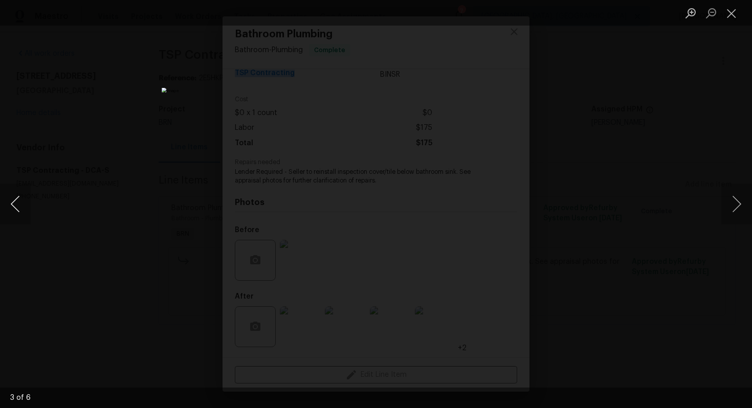
click at [18, 198] on button "Previous image" at bounding box center [15, 204] width 31 height 41
click at [29, 207] on button "Previous image" at bounding box center [15, 204] width 31 height 41
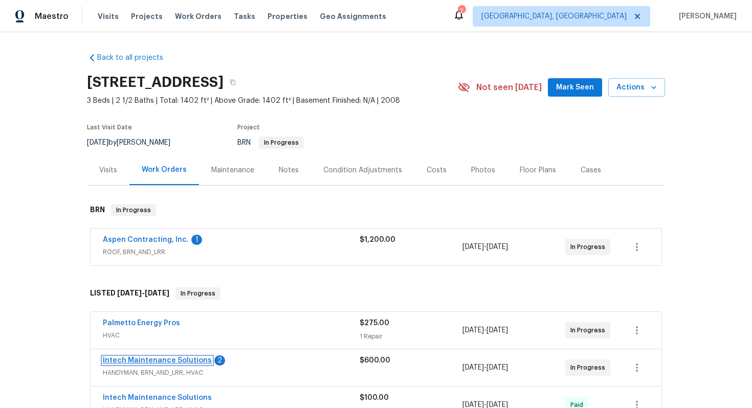
click at [161, 360] on link "Intech Maintenance Solutions" at bounding box center [157, 360] width 109 height 7
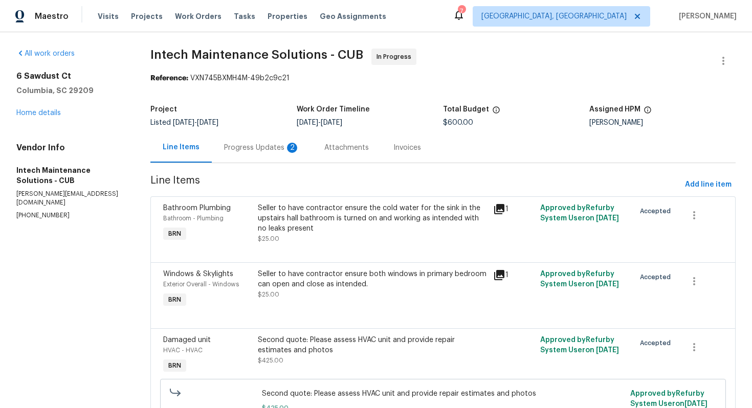
click at [275, 158] on div "Progress Updates 2" at bounding box center [262, 147] width 100 height 30
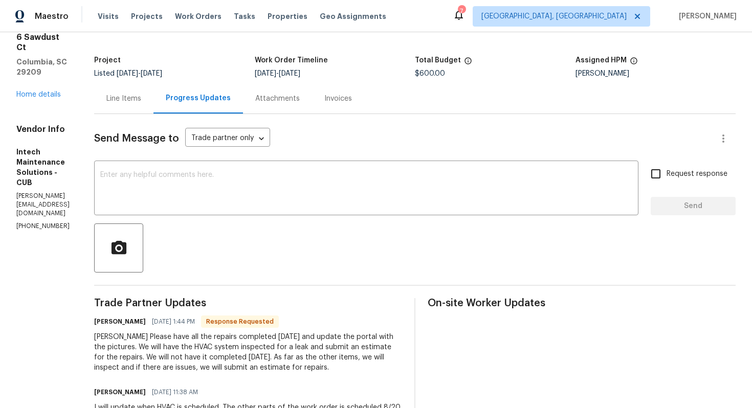
scroll to position [29, 0]
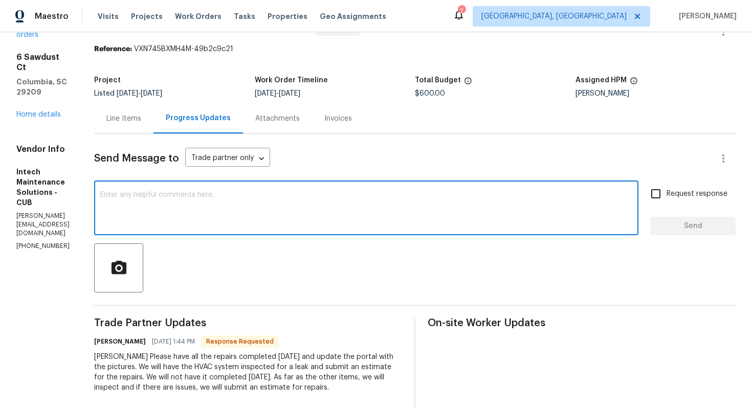
click at [297, 224] on textarea at bounding box center [366, 209] width 532 height 36
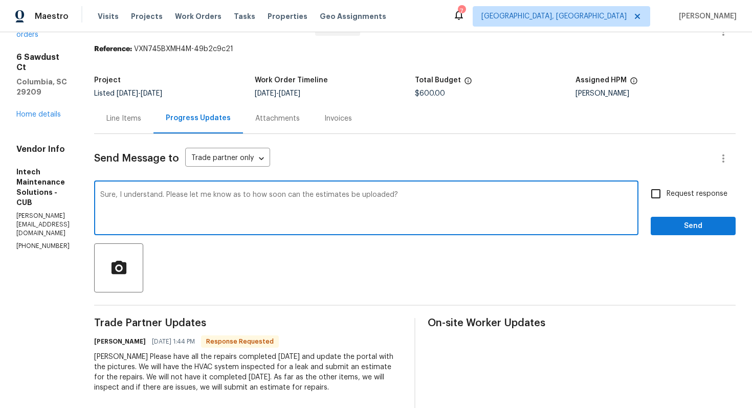
type textarea "Sure, I understand. Please let me know as to how soon can the estimates be uplo…"
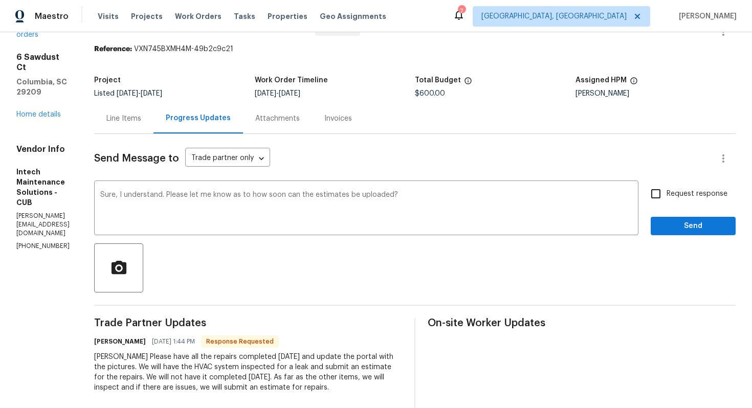
click at [684, 198] on span "Request response" at bounding box center [696, 194] width 61 height 11
click at [666, 198] on input "Request response" at bounding box center [655, 193] width 21 height 21
checkbox input "true"
click at [678, 228] on span "Send" at bounding box center [693, 226] width 69 height 13
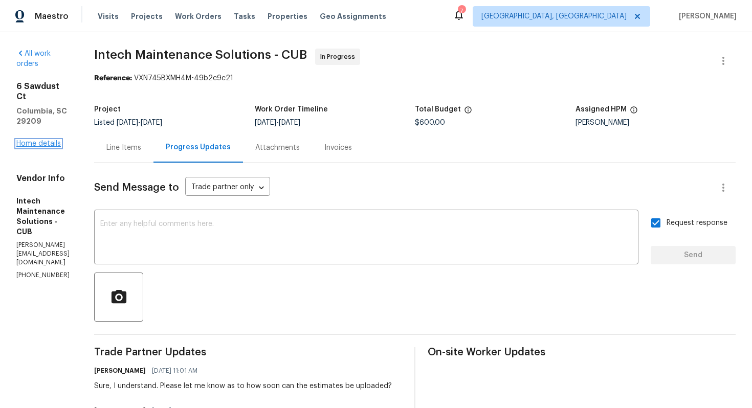
click at [49, 140] on link "Home details" at bounding box center [38, 143] width 44 height 7
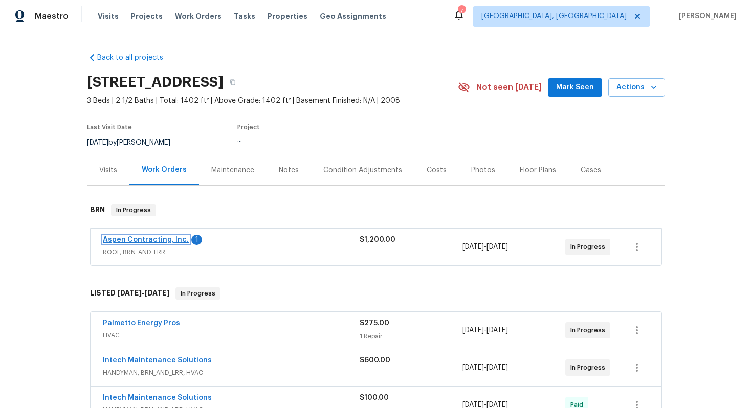
click at [141, 240] on link "Aspen Contracting, Inc." at bounding box center [146, 239] width 86 height 7
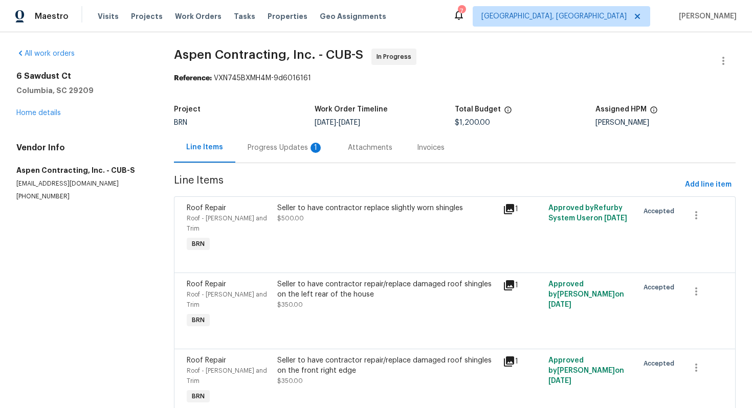
click at [273, 152] on div "Progress Updates 1" at bounding box center [285, 148] width 76 height 10
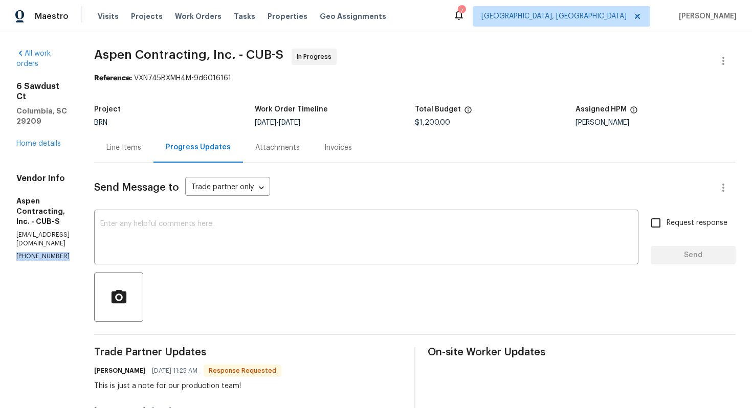
drag, startPoint x: 15, startPoint y: 207, endPoint x: 77, endPoint y: 207, distance: 62.4
click at [78, 207] on div "All work orders [STREET_ADDRESS] Home details Vendor Info Aspen Contracting, In…" at bounding box center [376, 336] width 752 height 608
copy p "[PHONE_NUMBER]"
click at [141, 152] on div "Line Items" at bounding box center [123, 148] width 35 height 10
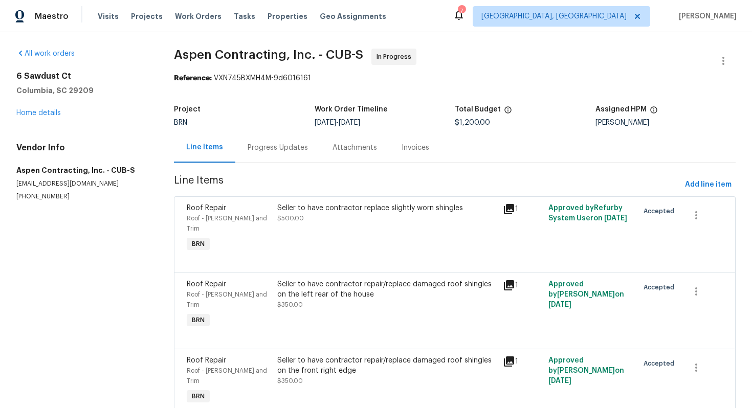
scroll to position [16, 0]
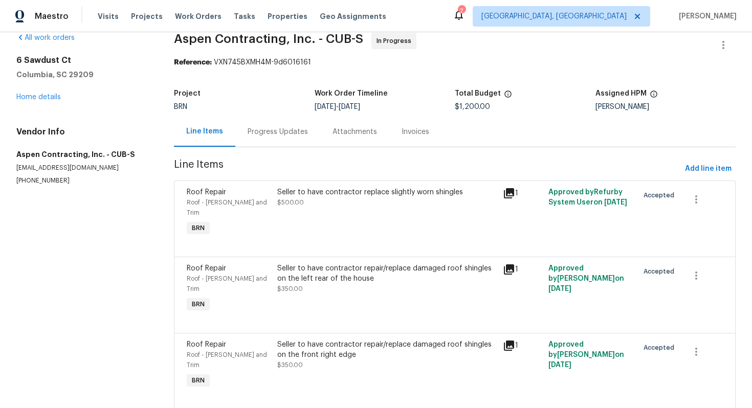
click at [261, 138] on div "Progress Updates" at bounding box center [277, 132] width 85 height 30
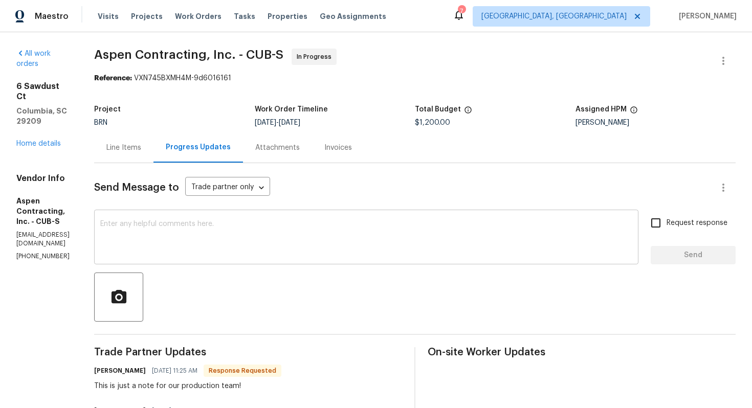
click at [354, 261] on div "x ​" at bounding box center [366, 238] width 544 height 52
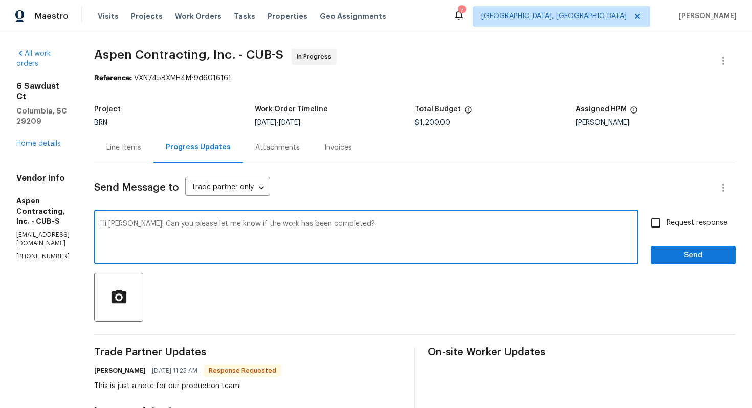
type textarea "Hi Kyle! Can you please let me know if the work has been completed?"
click at [672, 233] on label "Request response" at bounding box center [686, 222] width 82 height 21
click at [666, 233] on input "Request response" at bounding box center [655, 222] width 21 height 21
checkbox input "true"
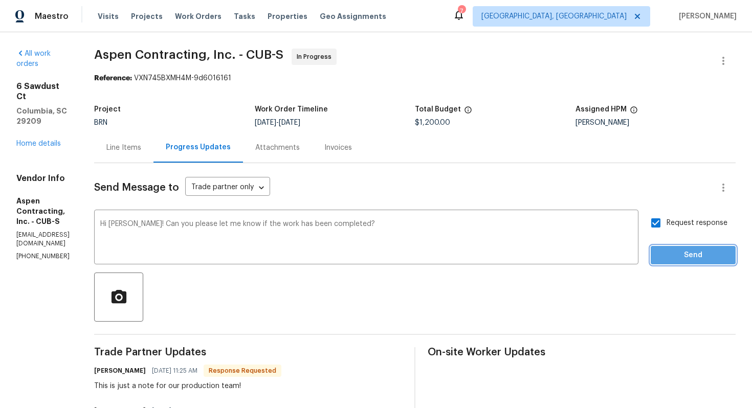
click at [674, 254] on span "Send" at bounding box center [693, 255] width 69 height 13
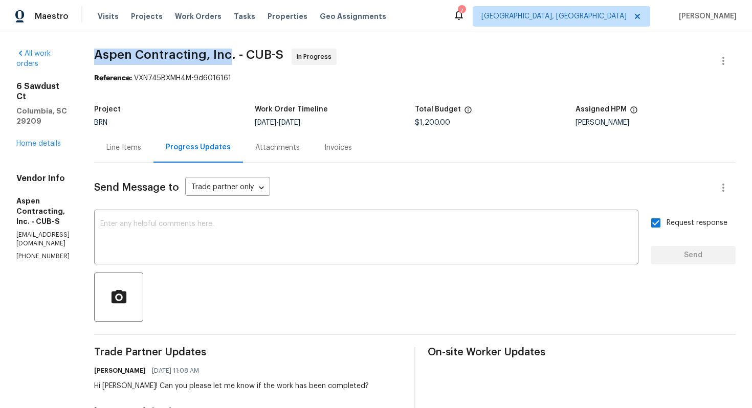
drag, startPoint x: 121, startPoint y: 56, endPoint x: 257, endPoint y: 53, distance: 135.5
click at [257, 53] on div "All work orders 6 Sawdust Ct Columbia, SC 29209 Home details Vendor Info Aspen …" at bounding box center [376, 356] width 752 height 648
copy span "Aspen Contracting, Inc"
click at [52, 140] on link "Home details" at bounding box center [38, 143] width 44 height 7
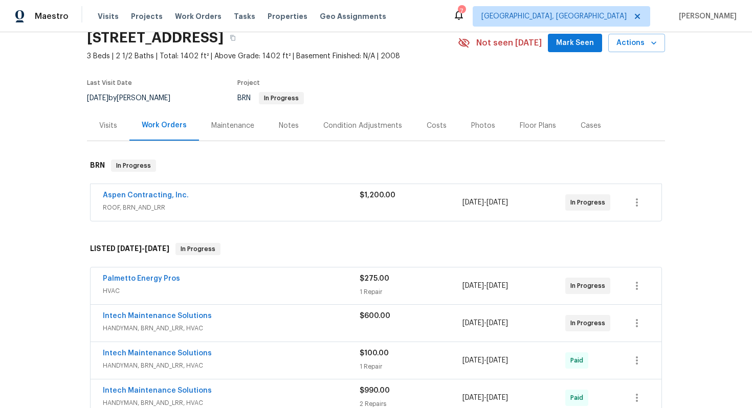
scroll to position [51, 0]
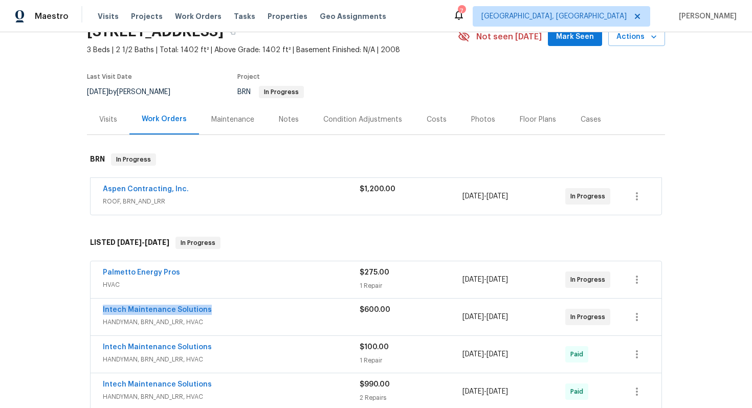
drag, startPoint x: 100, startPoint y: 310, endPoint x: 218, endPoint y: 311, distance: 118.1
click at [218, 311] on div "Intech Maintenance Solutions HANDYMAN, BRN_AND_LRR, HVAC $600.00 8/13/2025 - 8/…" at bounding box center [375, 317] width 571 height 37
copy link "Intech Maintenance Solutions"
click at [179, 311] on link "Intech Maintenance Solutions" at bounding box center [157, 309] width 109 height 7
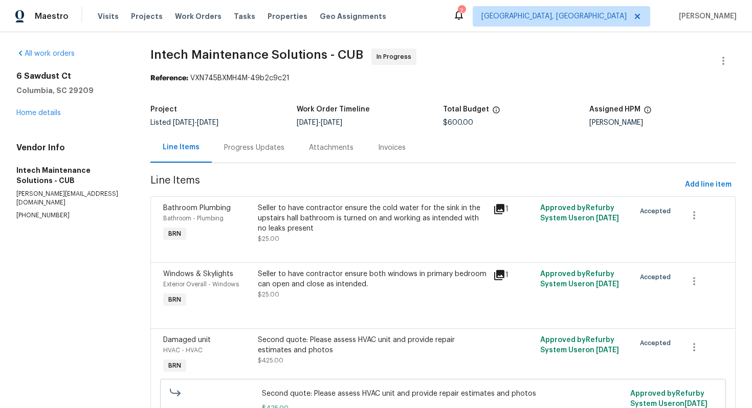
click at [228, 160] on div "Progress Updates" at bounding box center [254, 147] width 85 height 30
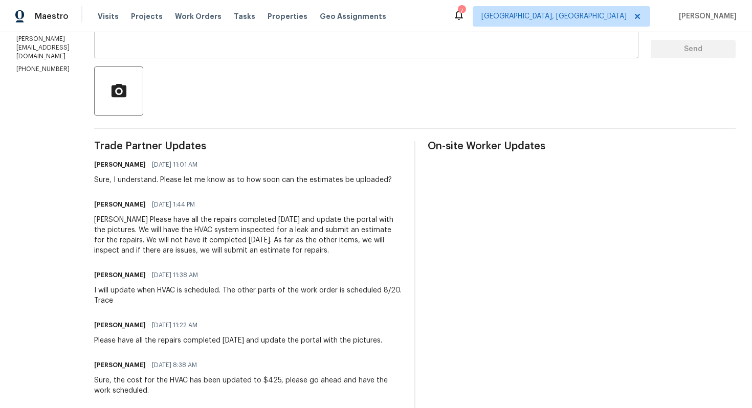
scroll to position [208, 0]
drag, startPoint x: 145, startPoint y: 228, endPoint x: 334, endPoint y: 248, distance: 190.3
click at [335, 249] on div "Ajay Godson Please have all the repairs completed tomorrow and update the porta…" at bounding box center [248, 233] width 308 height 41
copy div "We will have the HVAC system inspected for a leak and submit an estimate for th…"
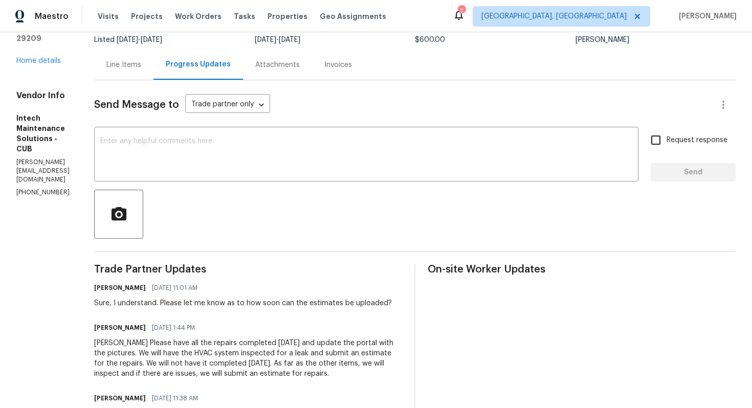
scroll to position [0, 0]
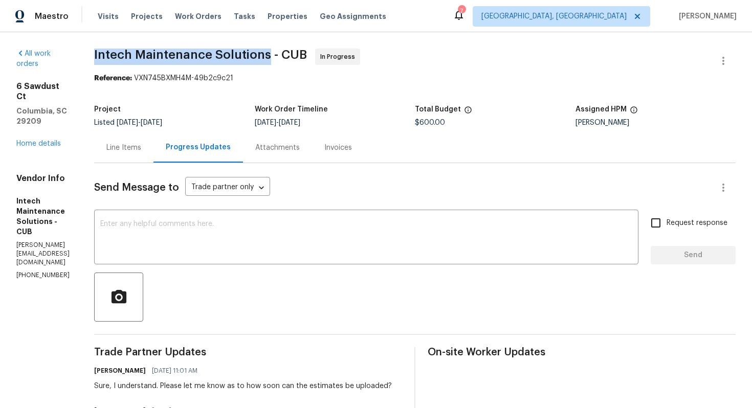
drag, startPoint x: 97, startPoint y: 53, endPoint x: 275, endPoint y: 54, distance: 177.9
copy span "Intech Maintenance Solutions"
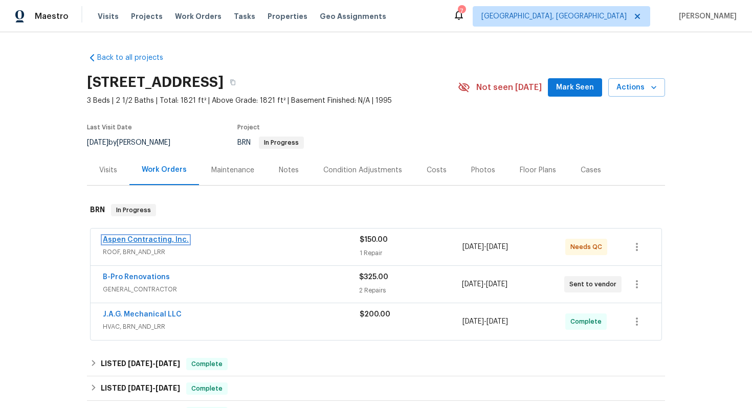
click at [140, 240] on link "Aspen Contracting, Inc." at bounding box center [146, 239] width 86 height 7
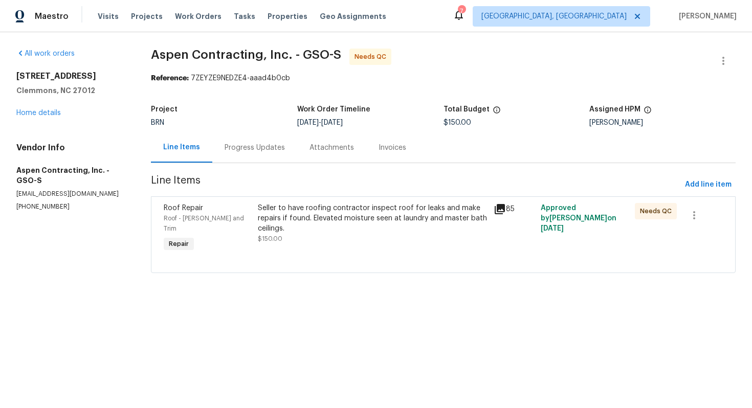
click at [271, 156] on div "Progress Updates" at bounding box center [254, 147] width 85 height 30
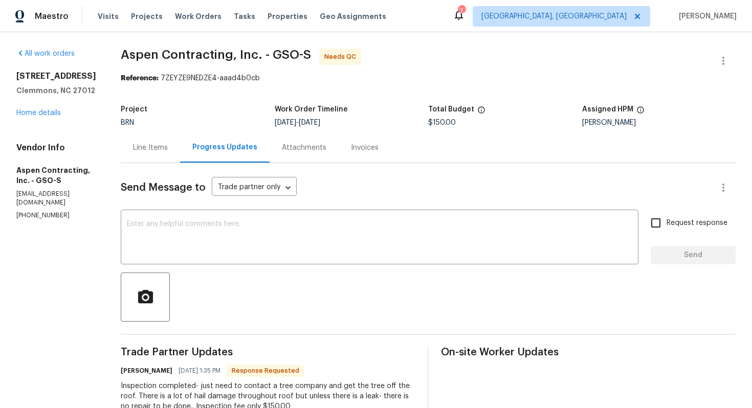
click at [161, 153] on div "Line Items" at bounding box center [150, 147] width 59 height 30
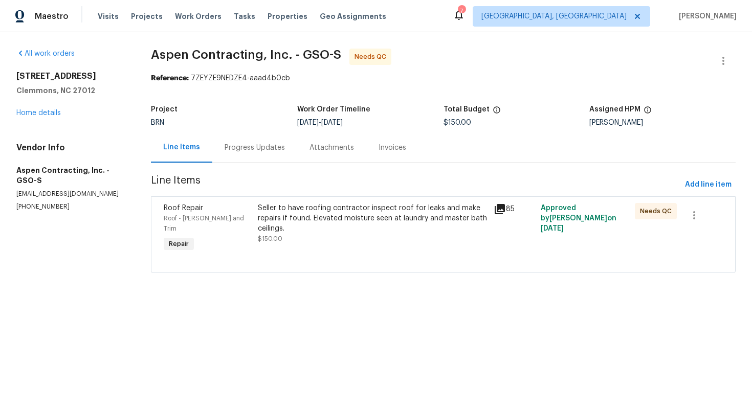
click at [57, 117] on div "105 Stonburg Rd Clemmons, NC 27012 Home details" at bounding box center [71, 94] width 110 height 47
click at [55, 116] on link "Home details" at bounding box center [38, 112] width 44 height 7
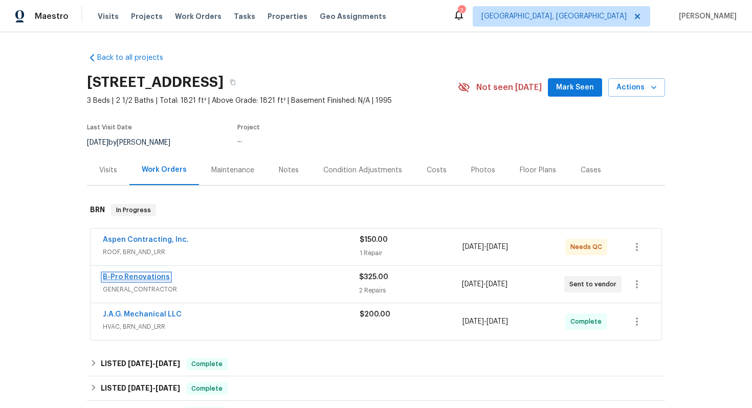
click at [130, 277] on link "B-Pro Renovations" at bounding box center [136, 277] width 67 height 7
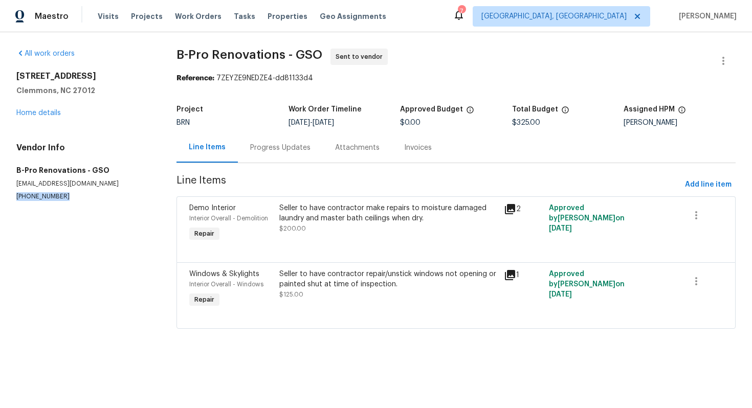
drag, startPoint x: 11, startPoint y: 196, endPoint x: 72, endPoint y: 200, distance: 60.9
click at [72, 200] on div "All work orders 105 Stonburg Rd Clemmons, NC 27012 Home details Vendor Info B-P…" at bounding box center [376, 194] width 752 height 325
copy p "(919) 937-6819"
drag, startPoint x: 174, startPoint y: 51, endPoint x: 282, endPoint y: 51, distance: 107.9
click at [282, 51] on div "All work orders 105 Stonburg Rd Clemmons, NC 27012 Home details Vendor Info B-P…" at bounding box center [376, 194] width 752 height 325
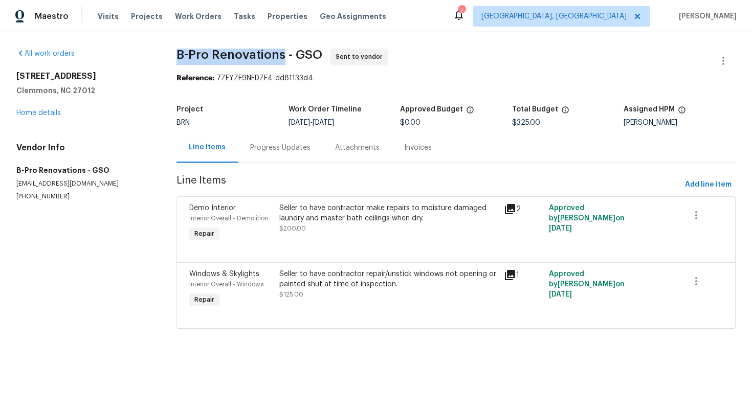
copy span "B-Pro Renovations"
click at [49, 116] on link "Home details" at bounding box center [38, 112] width 44 height 7
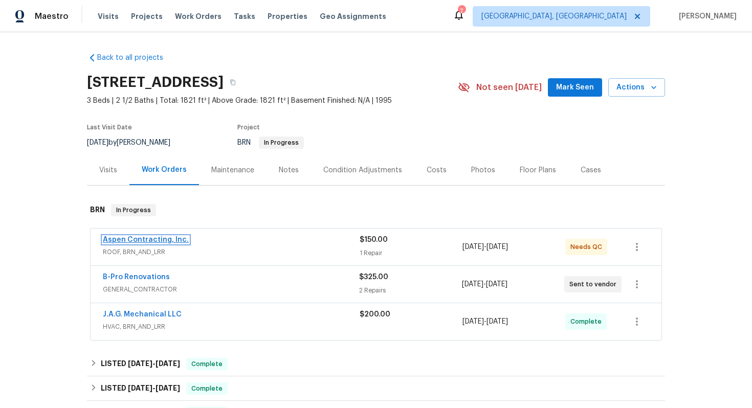
click at [142, 239] on link "Aspen Contracting, Inc." at bounding box center [146, 239] width 86 height 7
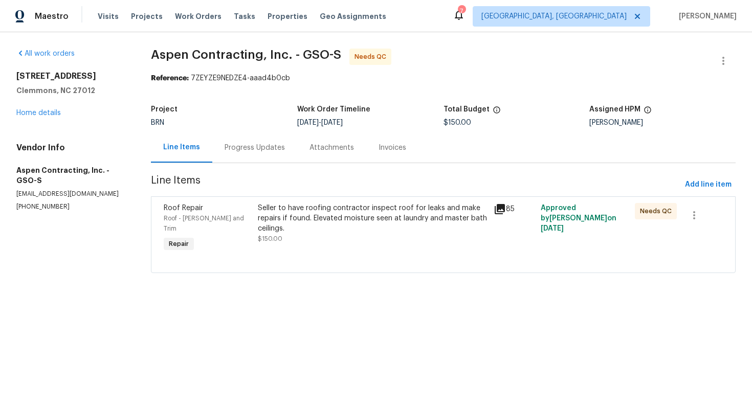
click at [259, 144] on div "Progress Updates" at bounding box center [254, 148] width 60 height 10
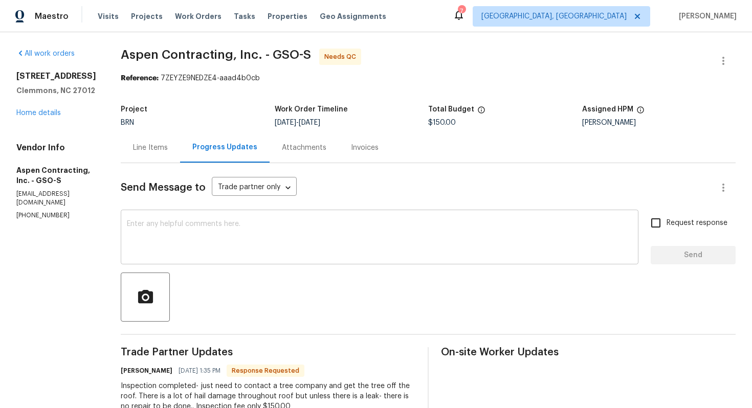
click at [235, 230] on textarea at bounding box center [379, 238] width 505 height 36
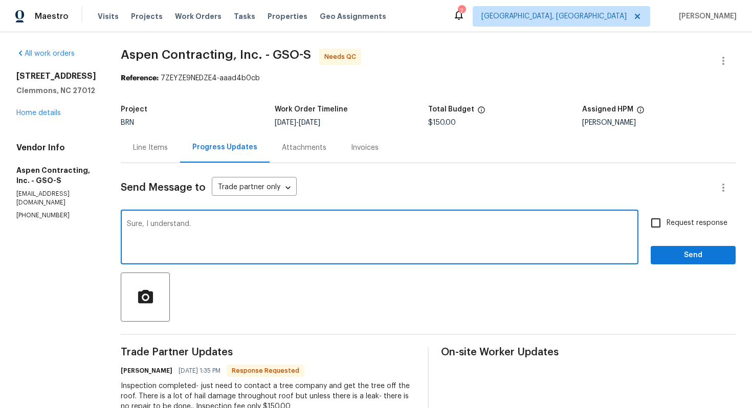
type textarea "Sure, I understand."
click at [653, 231] on input "Request response" at bounding box center [655, 222] width 21 height 21
checkbox input "true"
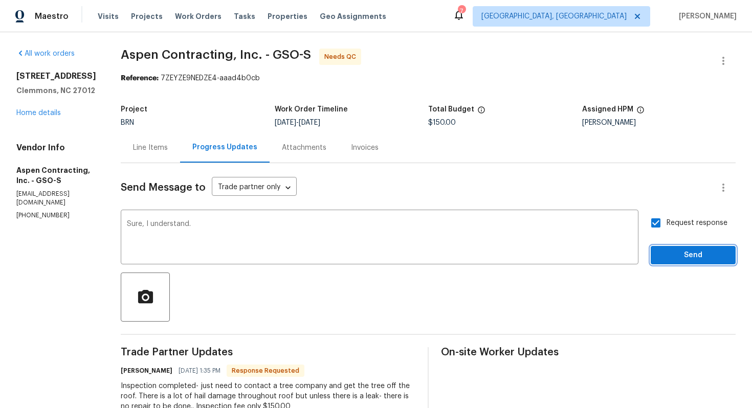
click at [669, 256] on span "Send" at bounding box center [693, 255] width 69 height 13
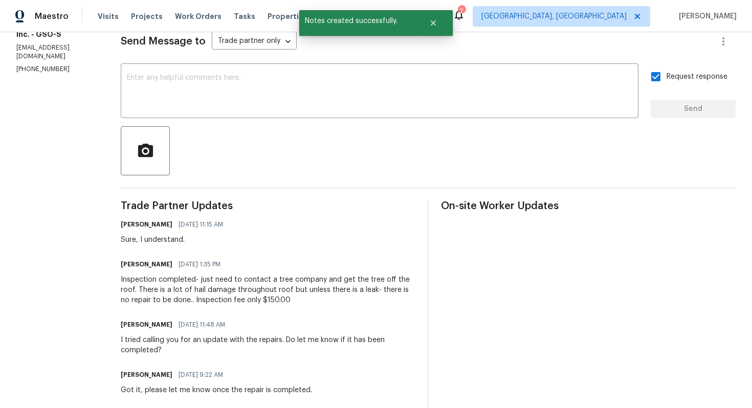
scroll to position [151, 0]
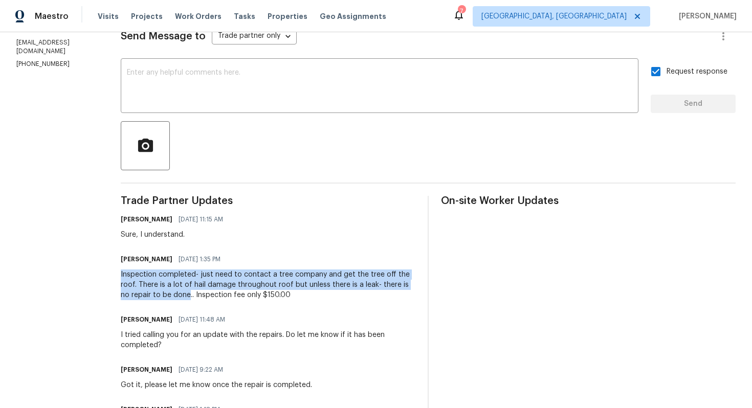
drag, startPoint x: 124, startPoint y: 273, endPoint x: 182, endPoint y: 294, distance: 61.5
click at [182, 294] on div "Inspection completed- just need to contact a tree company and get the tree off …" at bounding box center [268, 284] width 294 height 31
copy div "Inspection completed- just need to contact a tree company and get the tree off …"
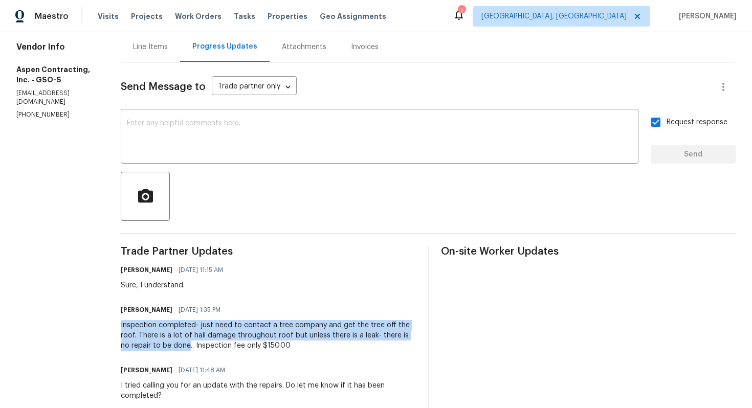
scroll to position [105, 0]
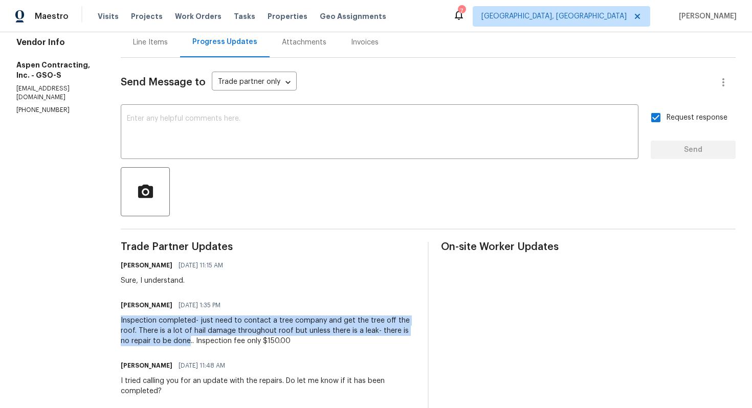
copy div "Inspection completed- just need to contact a tree company and get the tree off …"
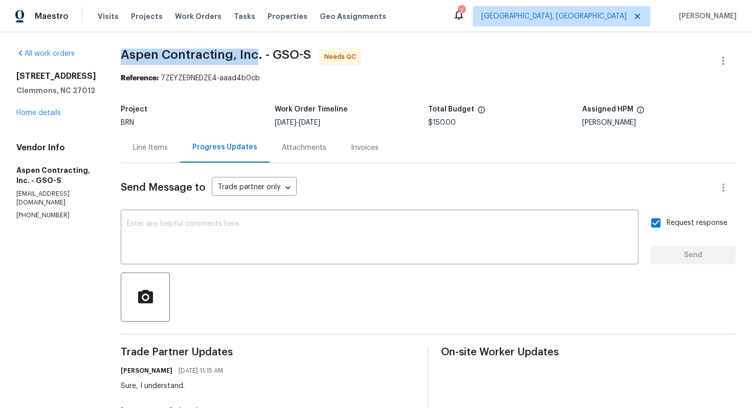
drag, startPoint x: 120, startPoint y: 56, endPoint x: 257, endPoint y: 55, distance: 137.0
click at [257, 55] on div "All work orders 105 Stonburg Rd Clemmons, NC 27012 Home details Vendor Info Asp…" at bounding box center [376, 396] width 752 height 729
copy span "Aspen Contracting, Inc"
click at [383, 193] on div "Send Message to Trade partner only Trade partner only ​" at bounding box center [416, 187] width 590 height 25
click at [52, 109] on link "Home details" at bounding box center [38, 112] width 44 height 7
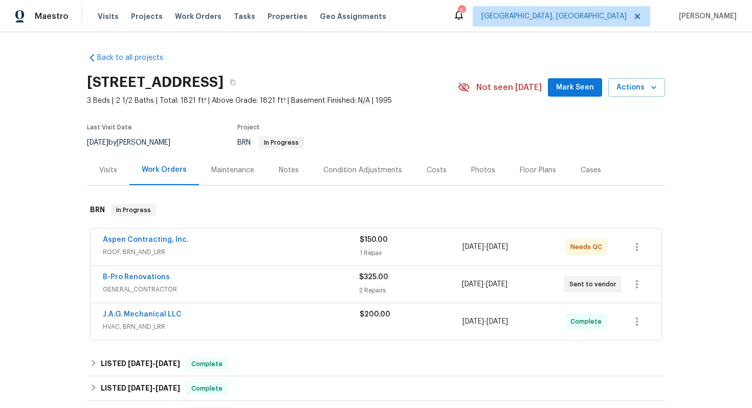
click at [144, 271] on div "B-Pro Renovations GENERAL_CONTRACTOR $325.00 2 Repairs 8/19/2025 - 8/21/2025 Se…" at bounding box center [375, 284] width 571 height 37
click at [140, 279] on link "B-Pro Renovations" at bounding box center [136, 277] width 67 height 7
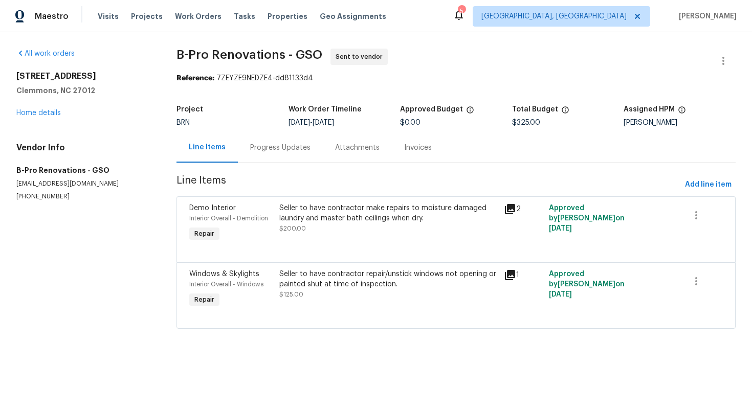
click at [264, 156] on div "Progress Updates" at bounding box center [280, 147] width 85 height 30
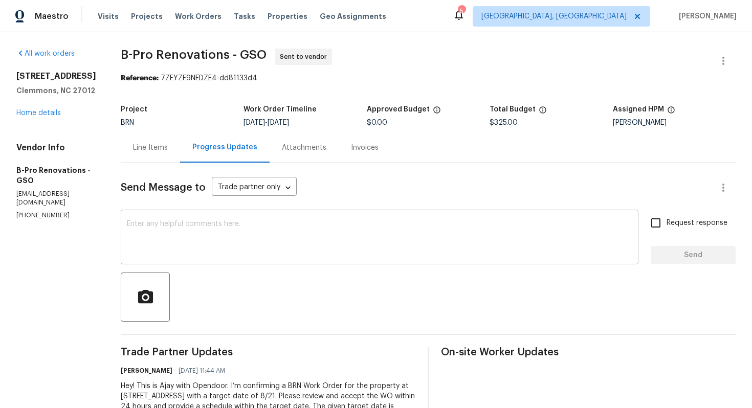
click at [248, 231] on textarea at bounding box center [379, 238] width 505 height 36
drag, startPoint x: 14, startPoint y: 208, endPoint x: 66, endPoint y: 208, distance: 51.6
click at [66, 208] on div "All work orders 105 Stonburg Rd Clemmons, NC 27012 Home details Vendor Info B-P…" at bounding box center [376, 256] width 752 height 449
copy p "(919) 937-6819"
click at [245, 225] on textarea "I tried reaching out to you at" at bounding box center [379, 238] width 505 height 36
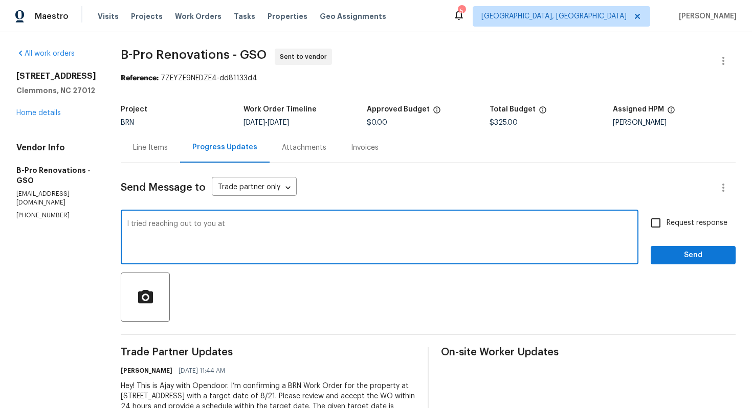
paste textarea "(919) 937-6819"
type textarea "I tried reaching out to you at (919) 937-6819. Please accept the WO and update …"
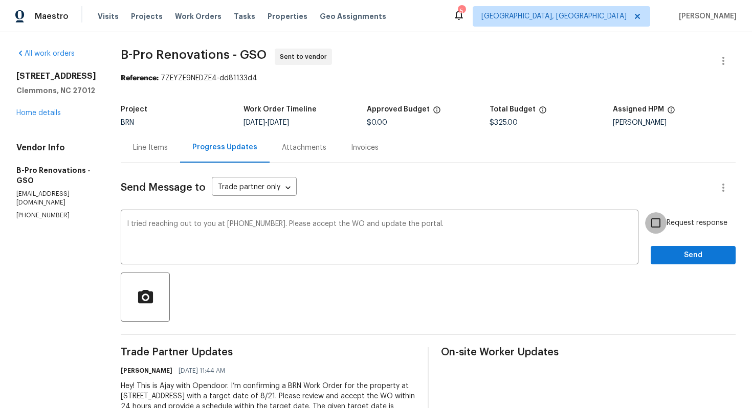
click at [664, 224] on input "Request response" at bounding box center [655, 222] width 21 height 21
checkbox input "true"
click at [674, 247] on button "Send" at bounding box center [692, 255] width 85 height 19
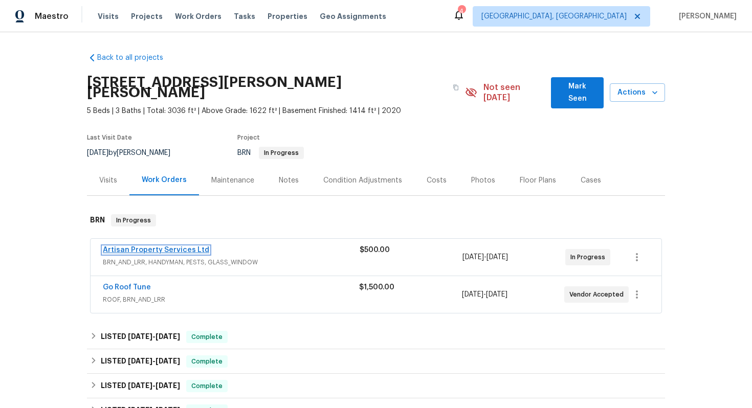
click at [184, 246] on link "Artisan Property Services Ltd" at bounding box center [156, 249] width 106 height 7
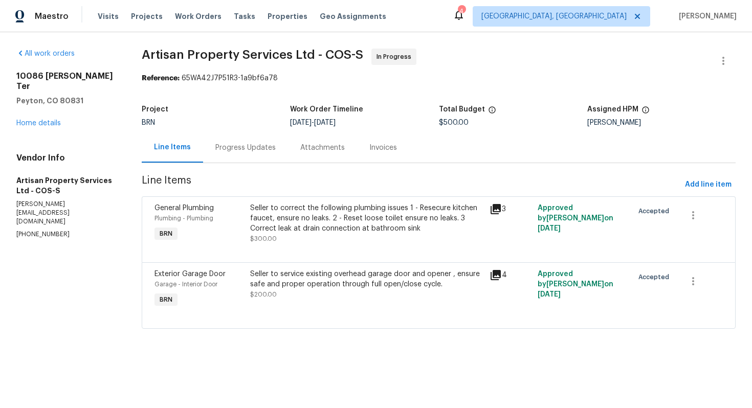
click at [251, 154] on div "Progress Updates" at bounding box center [245, 147] width 85 height 30
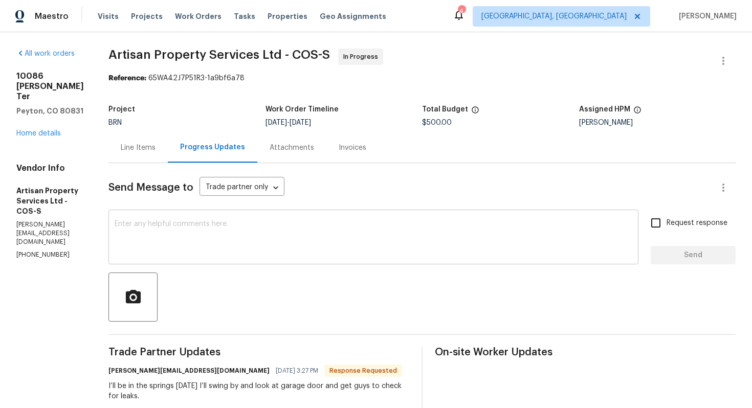
click at [260, 226] on textarea at bounding box center [373, 238] width 517 height 36
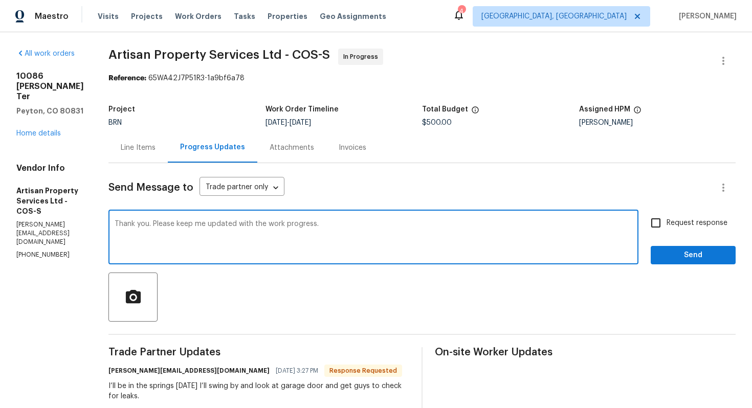
type textarea "Thank you. Please keep me updated with the work progress."
click at [659, 230] on input "Request response" at bounding box center [655, 222] width 21 height 21
checkbox input "true"
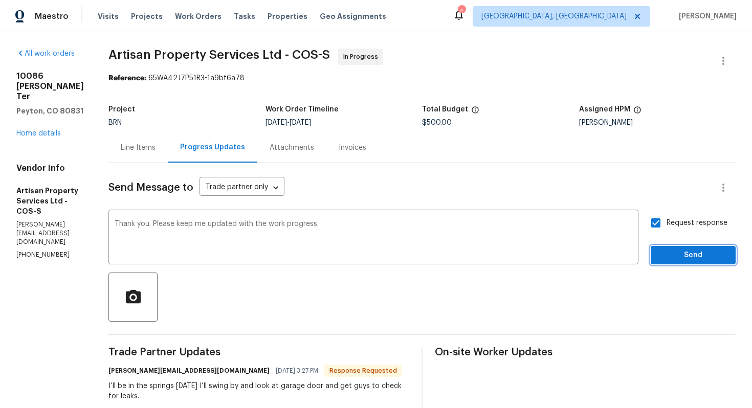
click at [675, 251] on span "Send" at bounding box center [693, 255] width 69 height 13
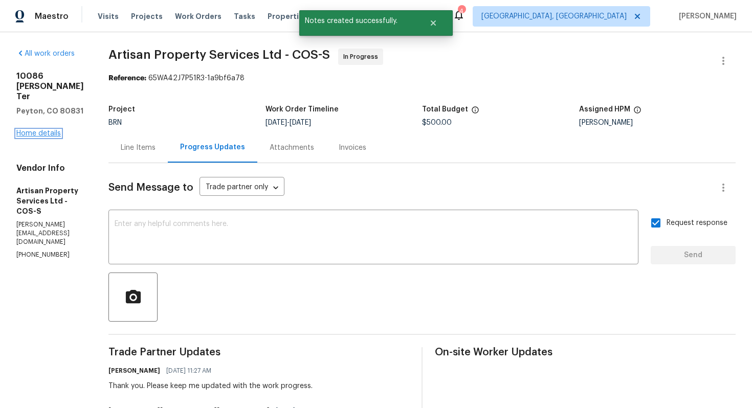
click at [50, 137] on link "Home details" at bounding box center [38, 133] width 44 height 7
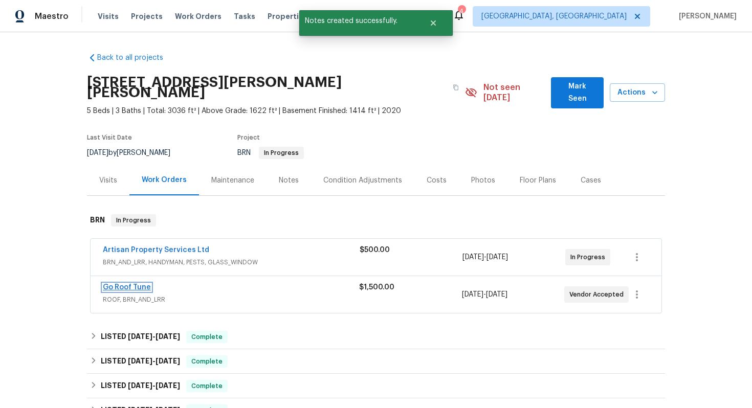
click at [136, 284] on link "Go Roof Tune" at bounding box center [127, 287] width 48 height 7
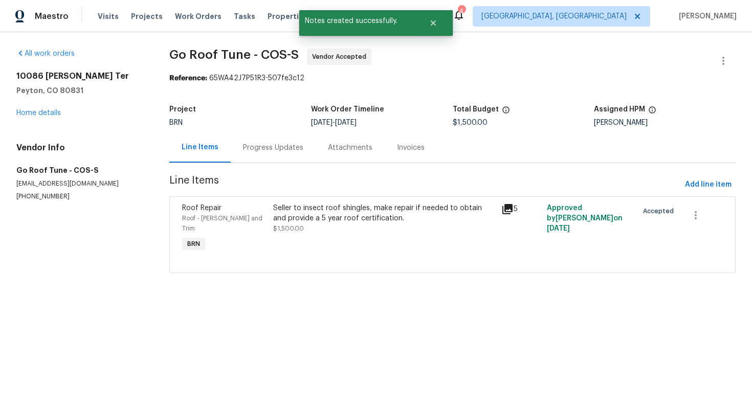
click at [263, 150] on div "Progress Updates" at bounding box center [273, 148] width 60 height 10
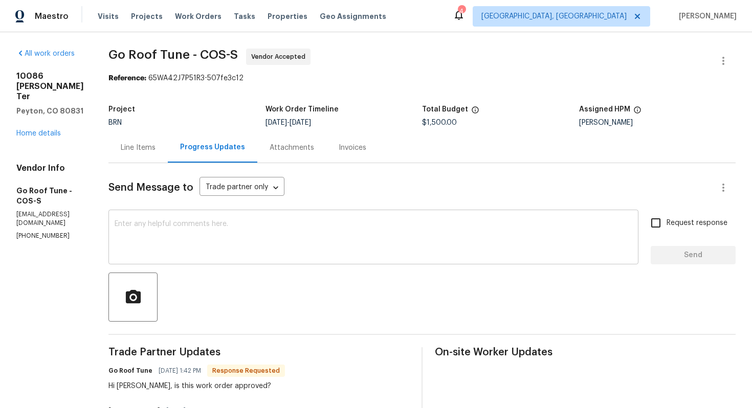
click at [252, 216] on div "x ​" at bounding box center [373, 238] width 530 height 52
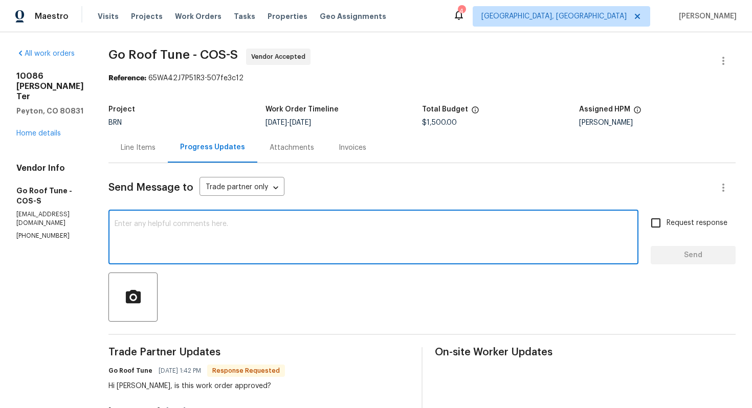
click at [168, 162] on div "Line Items" at bounding box center [137, 147] width 59 height 30
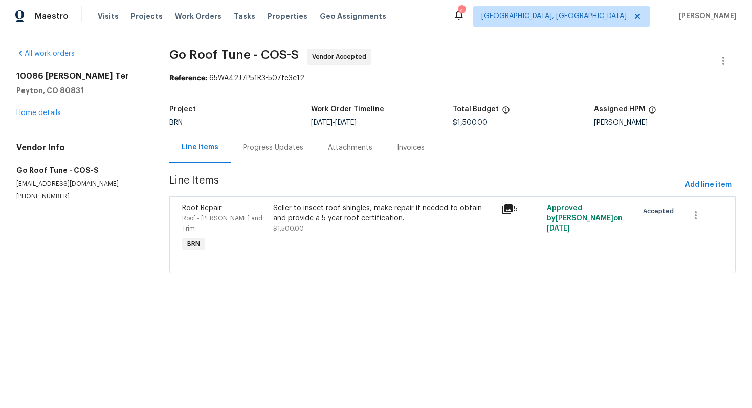
click at [328, 231] on div "Seller to insect roof shingles, make repair if needed to obtain and provide a 5…" at bounding box center [383, 218] width 221 height 31
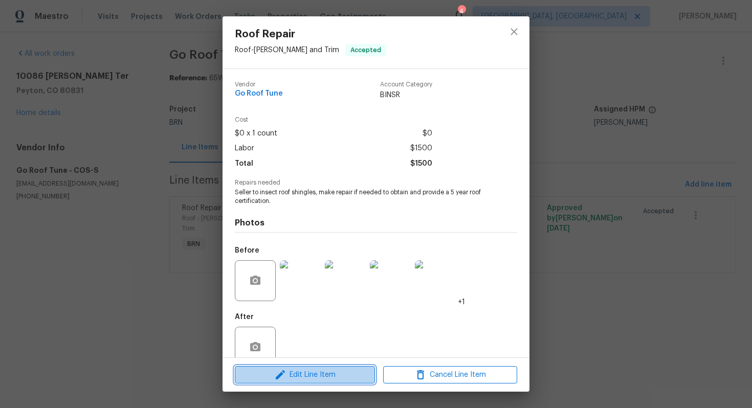
click at [289, 377] on span "Edit Line Item" at bounding box center [305, 375] width 134 height 13
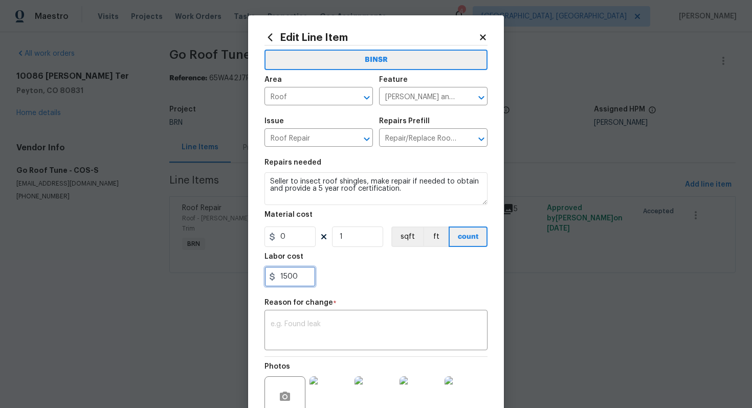
click at [293, 279] on input "1500" at bounding box center [289, 276] width 51 height 20
type input "1550"
click at [310, 334] on textarea at bounding box center [375, 331] width 211 height 21
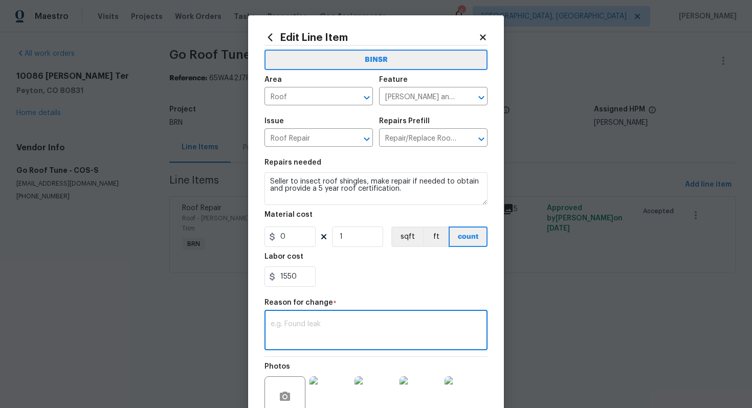
click at [367, 334] on textarea at bounding box center [375, 331] width 211 height 21
paste textarea "(AG) Updated per vendors final cost."
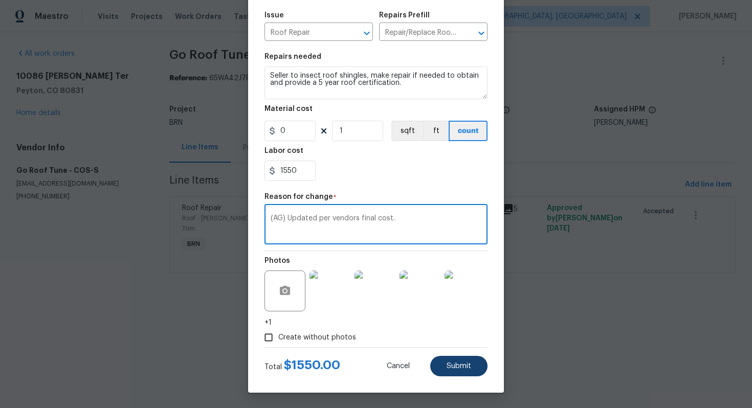
type textarea "(AG) Updated per vendors final cost."
click at [474, 373] on button "Submit" at bounding box center [458, 366] width 57 height 20
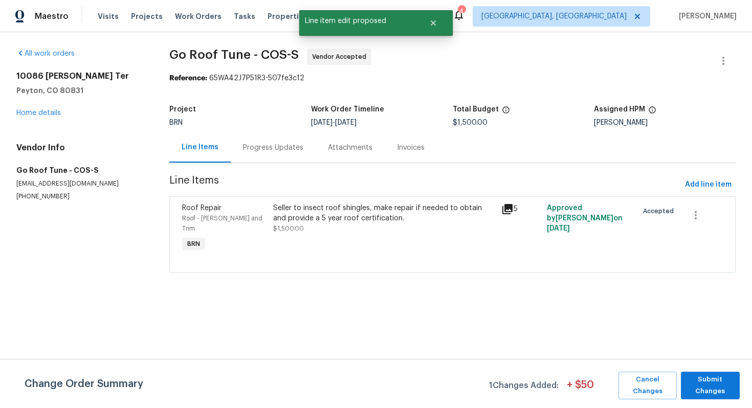
scroll to position [0, 0]
click at [694, 375] on span "Submit Changes" at bounding box center [710, 386] width 49 height 24
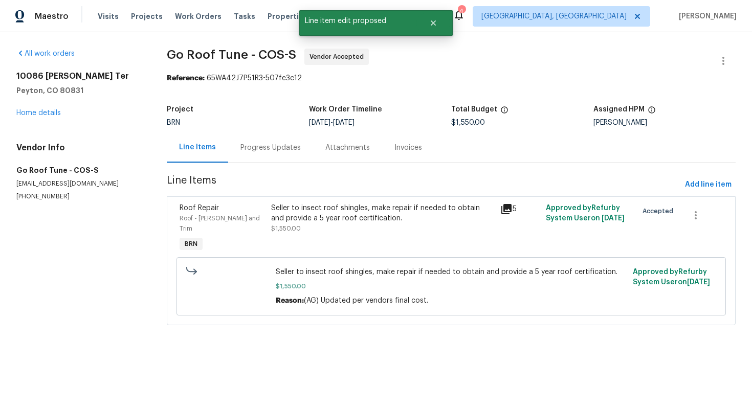
click at [282, 147] on div "Progress Updates" at bounding box center [270, 148] width 60 height 10
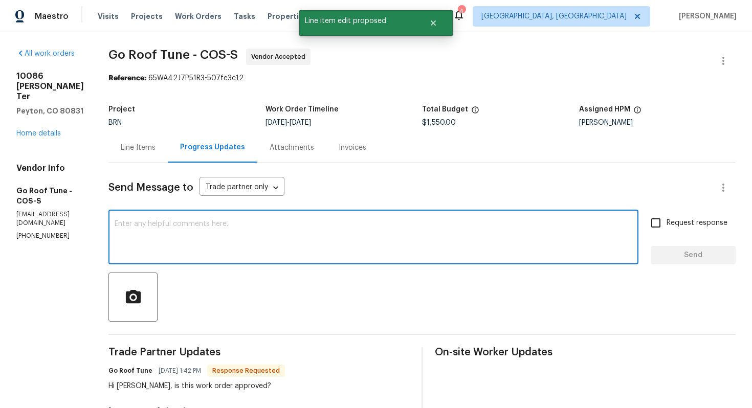
click at [305, 243] on textarea at bounding box center [373, 238] width 517 height 36
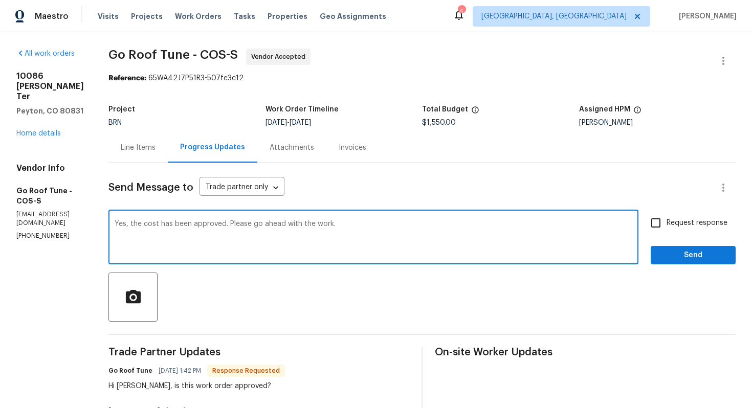
type textarea "Yes, the cost has been approved. Please go ahead with the work."
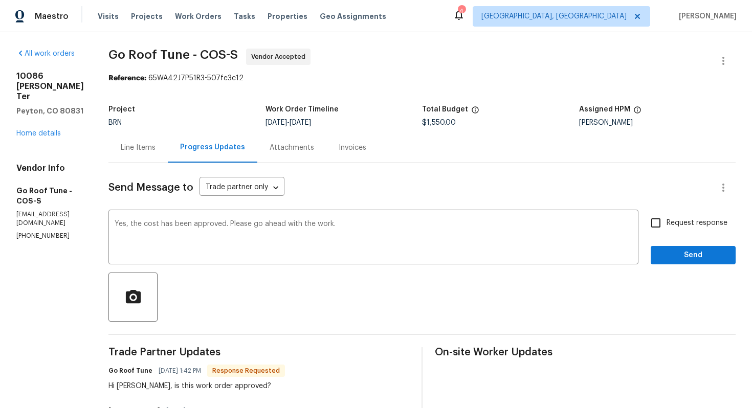
click at [681, 208] on div "Send Message to Trade partner only Trade partner only ​ Yes, the cost has been …" at bounding box center [421, 334] width 627 height 342
click at [681, 219] on span "Request response" at bounding box center [696, 223] width 61 height 11
click at [666, 219] on input "Request response" at bounding box center [655, 222] width 21 height 21
checkbox input "true"
click at [683, 242] on div "Request response Send" at bounding box center [692, 238] width 85 height 52
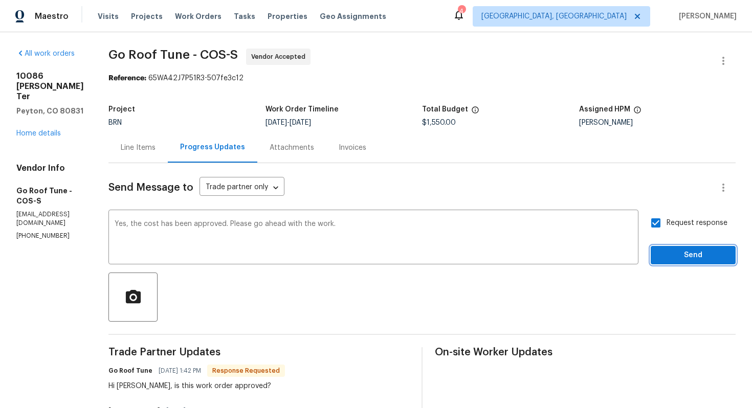
click at [683, 251] on span "Send" at bounding box center [693, 255] width 69 height 13
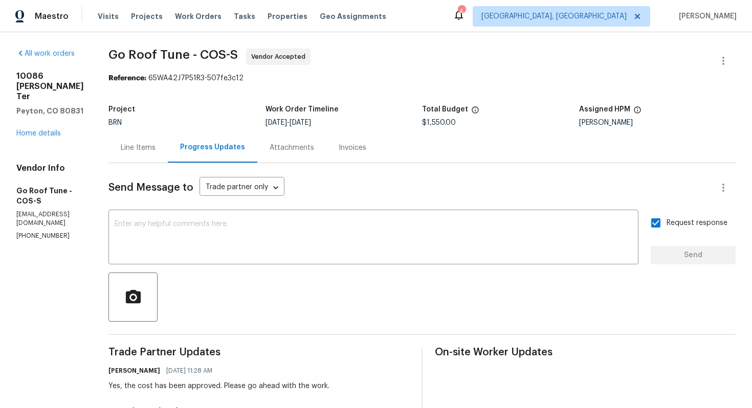
click at [54, 232] on p "(951) 782-0336" at bounding box center [49, 236] width 67 height 9
copy p "(951) 782-0336"
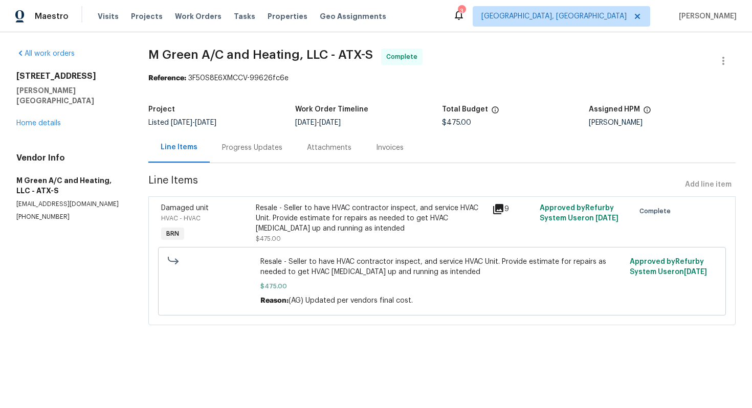
click at [264, 148] on div "Progress Updates" at bounding box center [252, 148] width 60 height 10
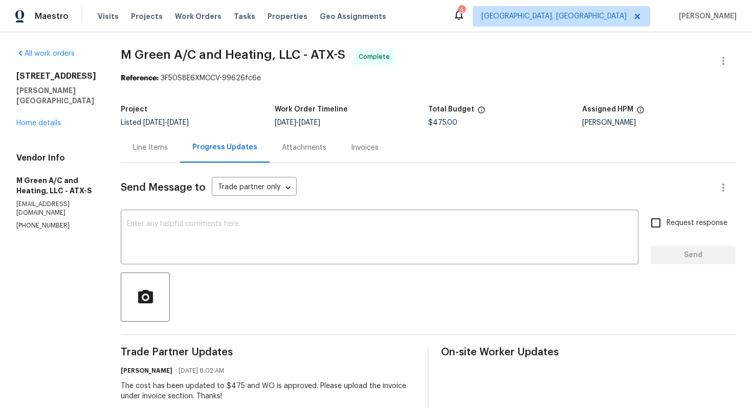
click at [377, 146] on div "Invoices" at bounding box center [365, 148] width 28 height 10
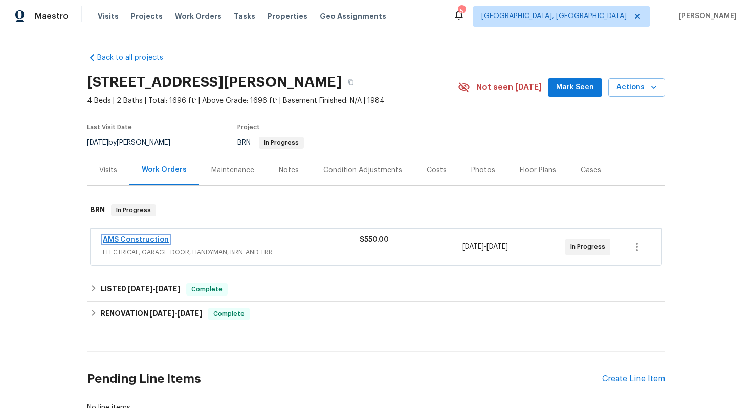
click at [114, 242] on link "AMS Construction" at bounding box center [136, 239] width 66 height 7
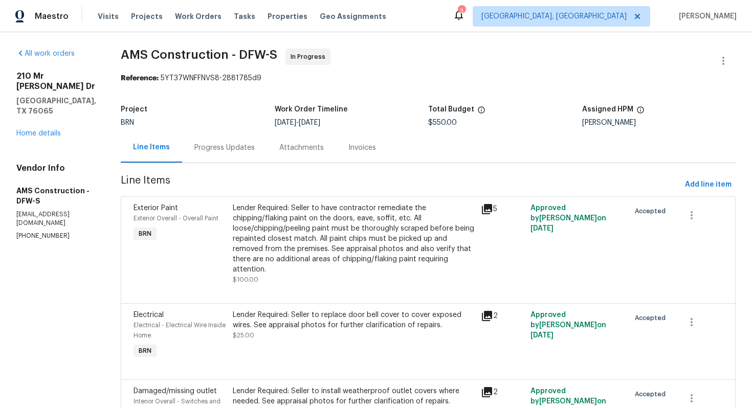
click at [210, 141] on div "Progress Updates" at bounding box center [224, 147] width 85 height 30
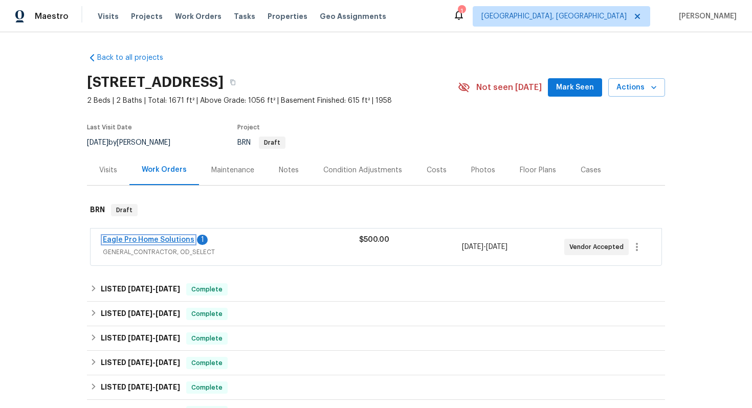
click at [169, 242] on link "Eagle Pro Home Solutions" at bounding box center [149, 239] width 92 height 7
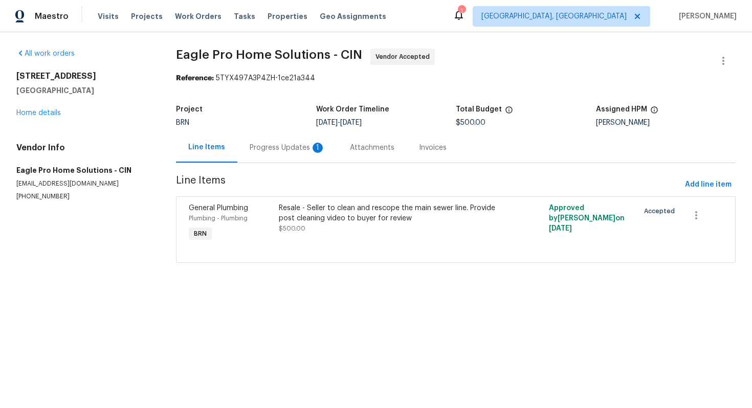
click at [291, 142] on div "Progress Updates 1" at bounding box center [287, 147] width 100 height 30
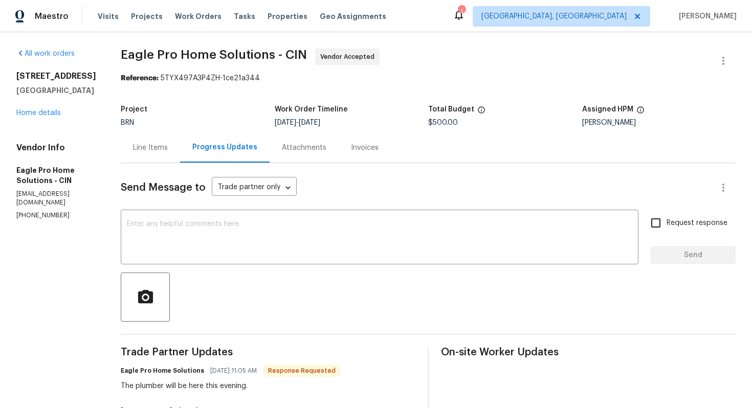
click at [175, 153] on div "Line Items" at bounding box center [150, 147] width 59 height 30
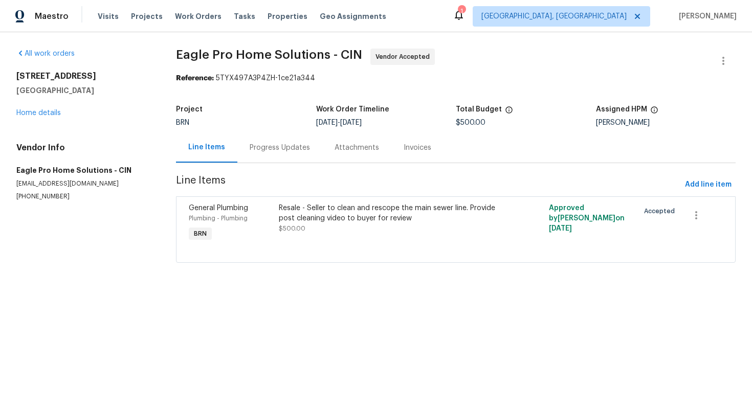
click at [269, 153] on div "Progress Updates" at bounding box center [279, 147] width 85 height 30
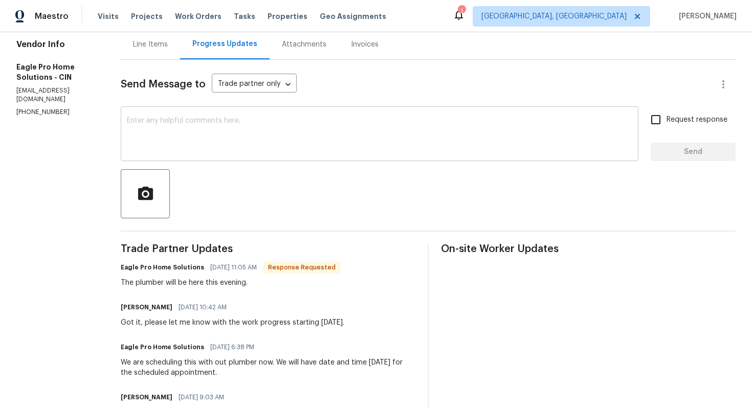
scroll to position [105, 0]
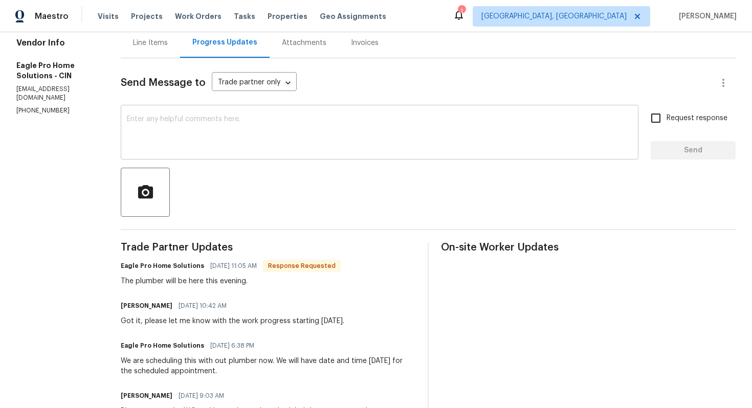
click at [303, 138] on textarea at bounding box center [379, 134] width 505 height 36
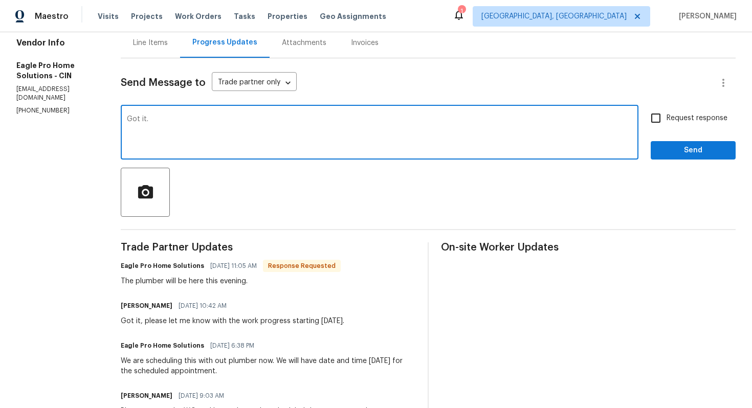
type textarea "Got it."
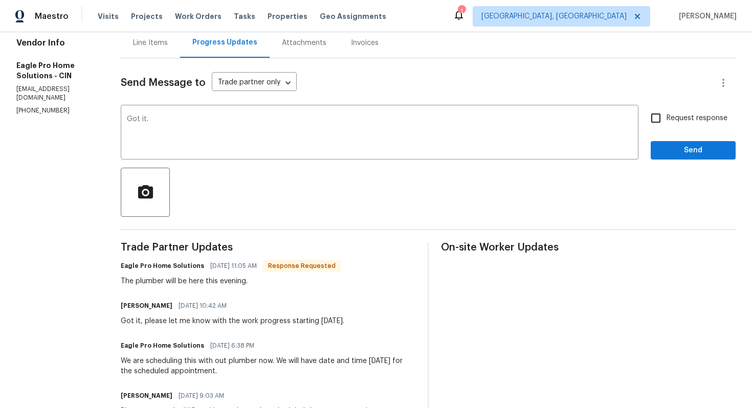
click at [683, 116] on span "Request response" at bounding box center [696, 118] width 61 height 11
click at [666, 116] on input "Request response" at bounding box center [655, 117] width 21 height 21
checkbox input "true"
click at [679, 152] on span "Send" at bounding box center [693, 150] width 69 height 13
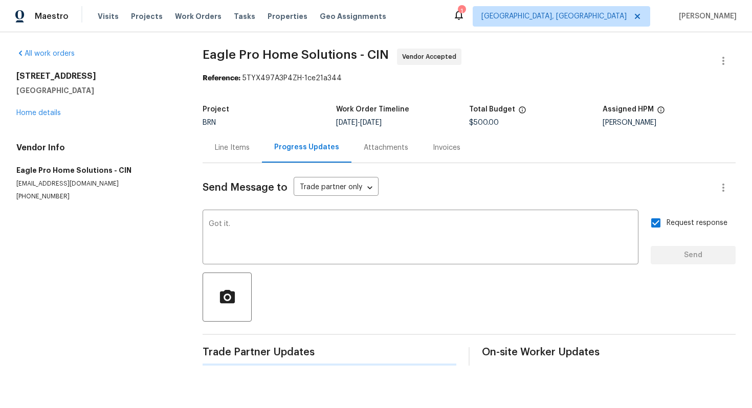
scroll to position [0, 0]
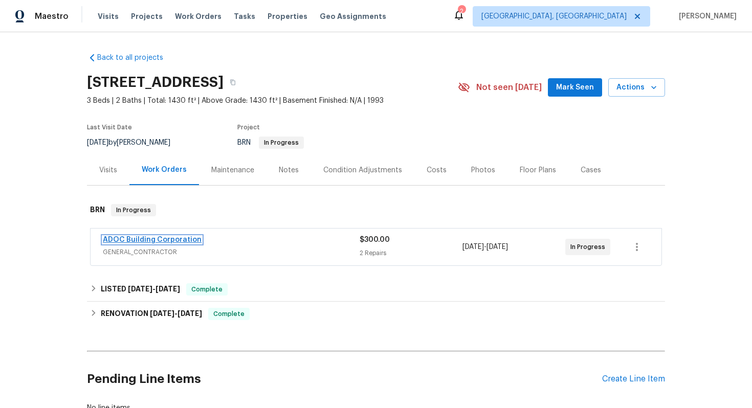
click at [161, 238] on link "ADOC Building Corporation" at bounding box center [152, 239] width 99 height 7
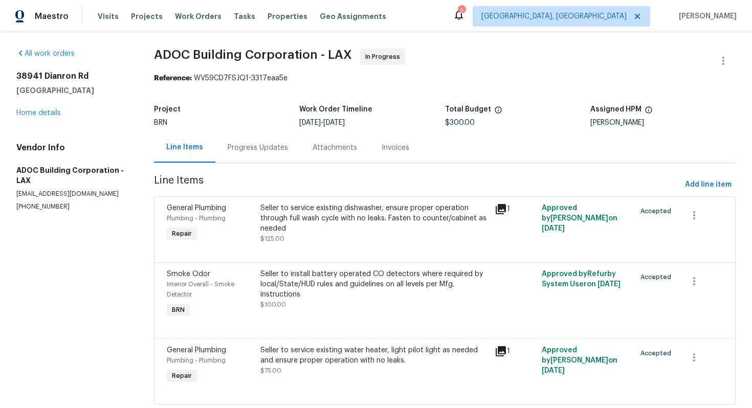
click at [273, 151] on div "Progress Updates" at bounding box center [258, 148] width 60 height 10
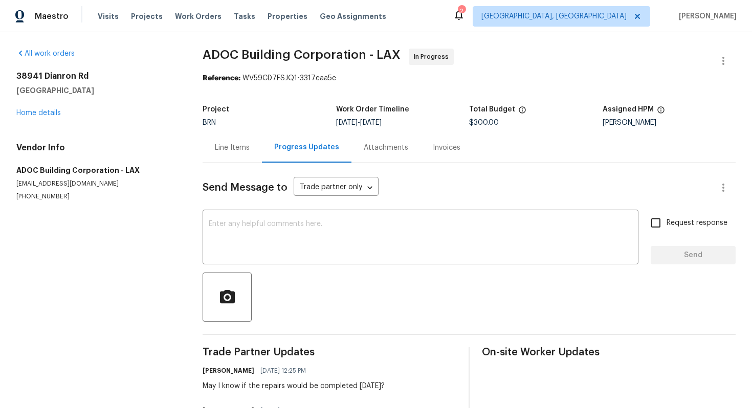
click at [240, 150] on div "Line Items" at bounding box center [232, 148] width 35 height 10
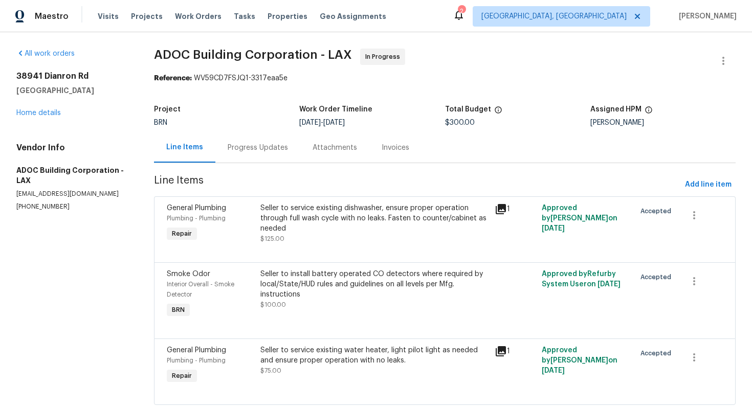
scroll to position [27, 0]
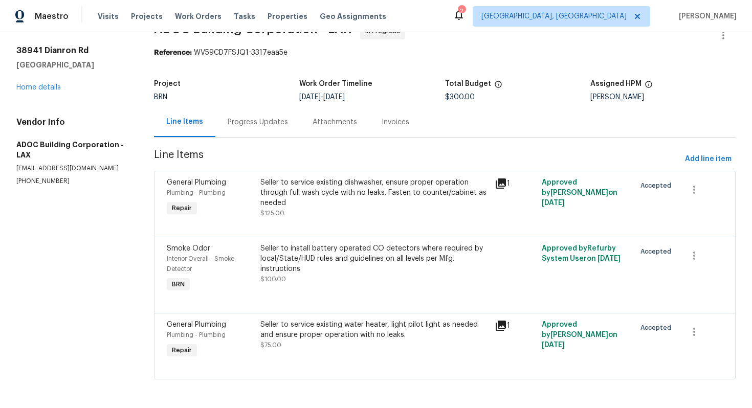
click at [297, 347] on div "Seller to service existing water heater, light pilot light as needed and ensure…" at bounding box center [374, 335] width 228 height 31
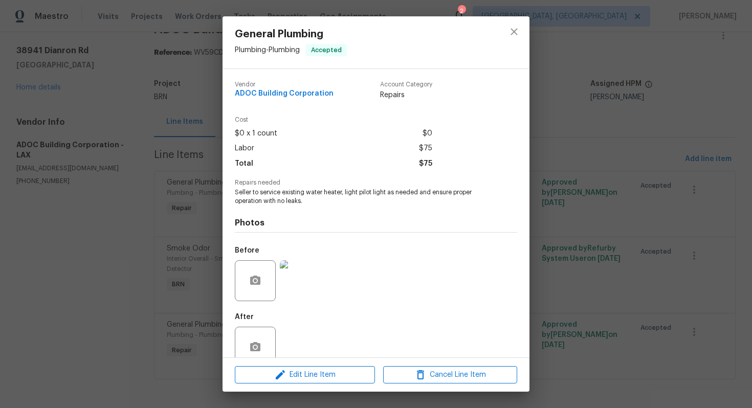
click at [325, 194] on span "Seller to service existing water heater, light pilot light as needed and ensure…" at bounding box center [362, 196] width 254 height 17
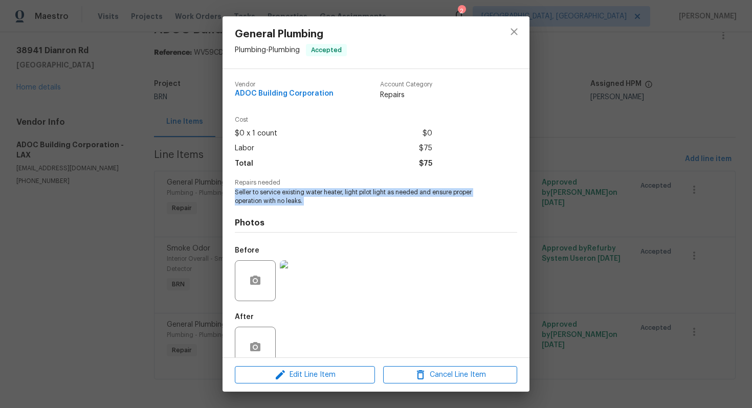
copy span "Seller to service existing water heater, light pilot light as needed and ensure…"
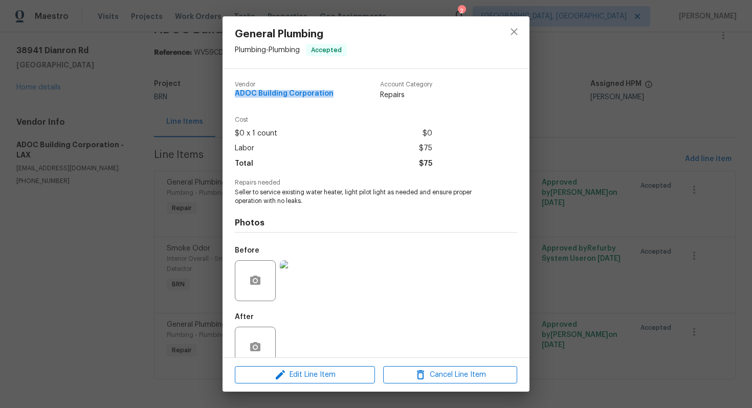
drag, startPoint x: 234, startPoint y: 92, endPoint x: 333, endPoint y: 95, distance: 99.7
click at [333, 95] on div "Vendor ADOC Building Corporation Account Category Repairs Cost $0 x 1 count $0 …" at bounding box center [375, 213] width 307 height 288
copy span "ADOC Building Corporation"
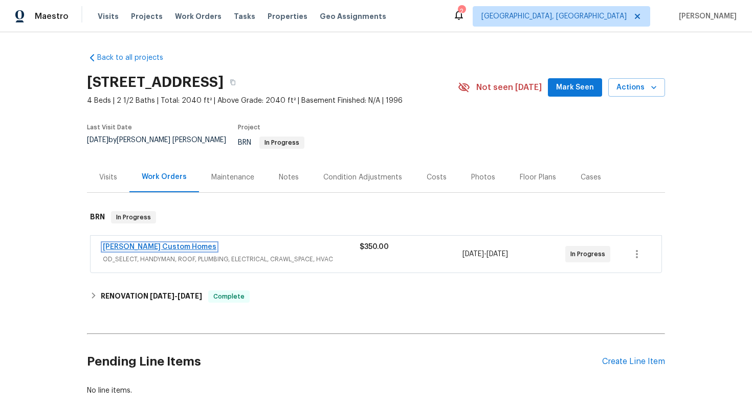
click at [154, 243] on link "[PERSON_NAME] Custom Homes" at bounding box center [160, 246] width 114 height 7
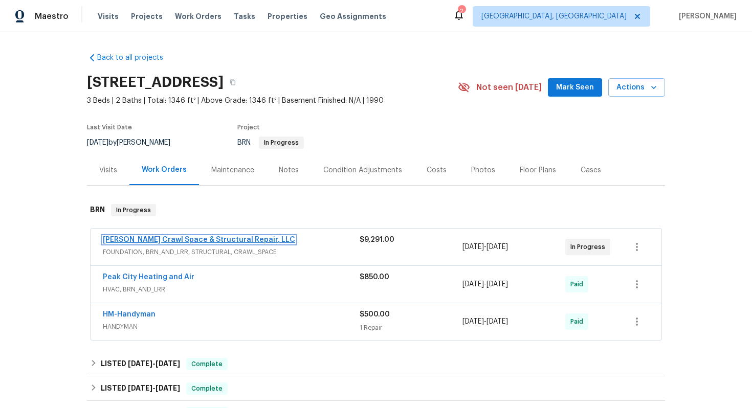
click at [134, 239] on link "[PERSON_NAME] Crawl Space & Structural Repair, LLC" at bounding box center [199, 239] width 192 height 7
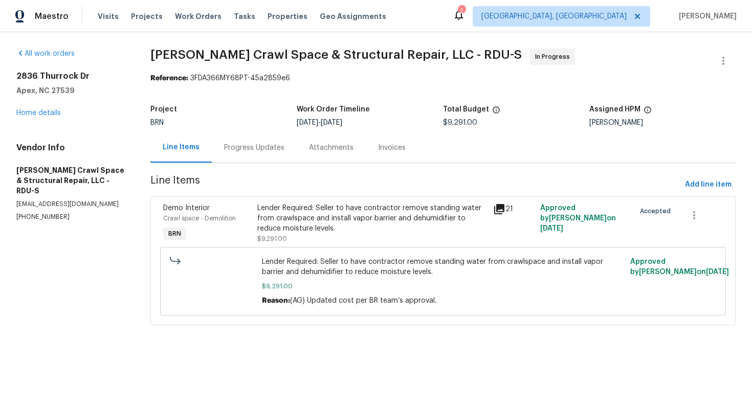
click at [263, 151] on div "Progress Updates" at bounding box center [254, 148] width 60 height 10
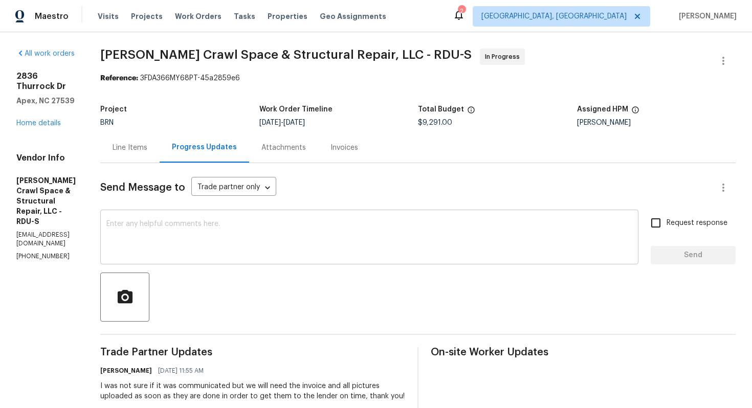
click at [229, 250] on textarea at bounding box center [369, 238] width 526 height 36
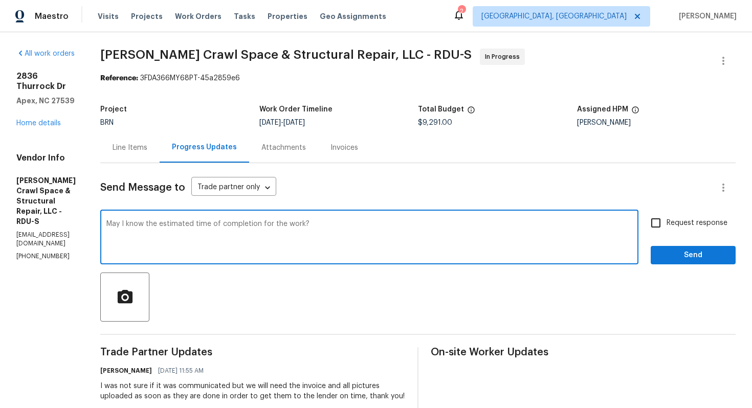
type textarea "May I know the estimated time of completion for the work?"
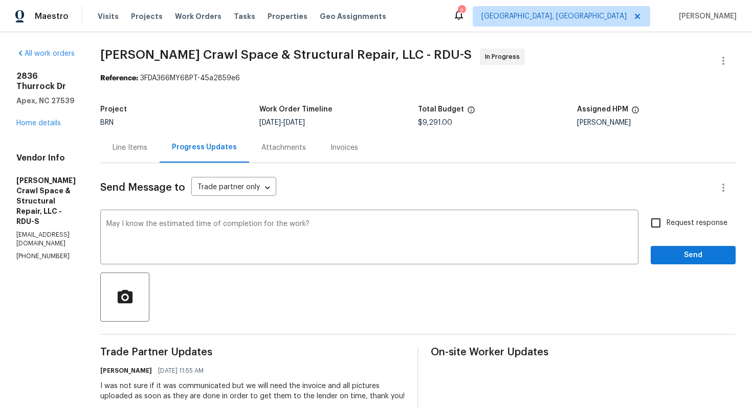
click at [674, 227] on span "Request response" at bounding box center [696, 223] width 61 height 11
click at [666, 227] on input "Request response" at bounding box center [655, 222] width 21 height 21
checkbox input "true"
click at [688, 255] on span "Send" at bounding box center [693, 255] width 69 height 13
